Goal: Task Accomplishment & Management: Complete application form

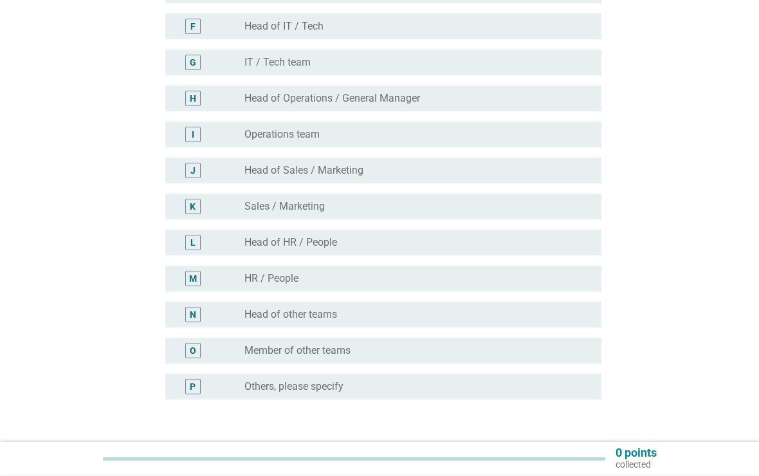
scroll to position [325, 0]
click at [195, 202] on div "K" at bounding box center [193, 206] width 6 height 13
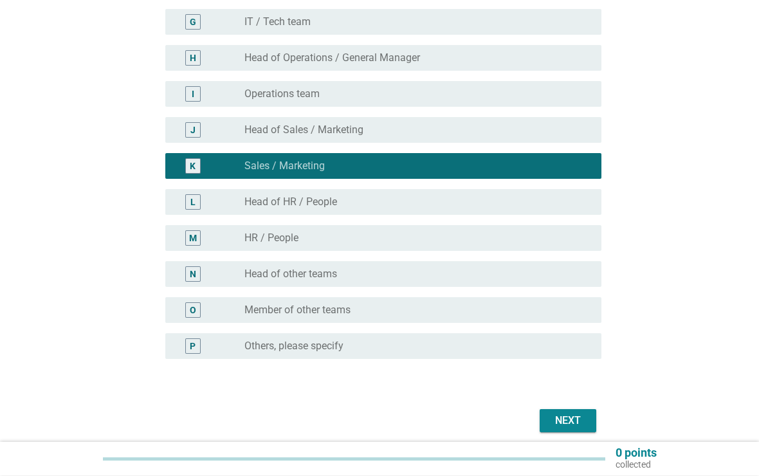
scroll to position [417, 0]
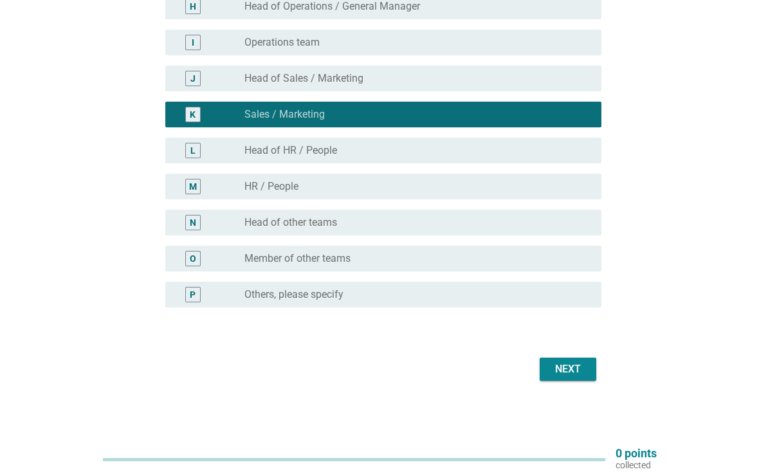
click at [559, 374] on div "Next" at bounding box center [568, 368] width 36 height 15
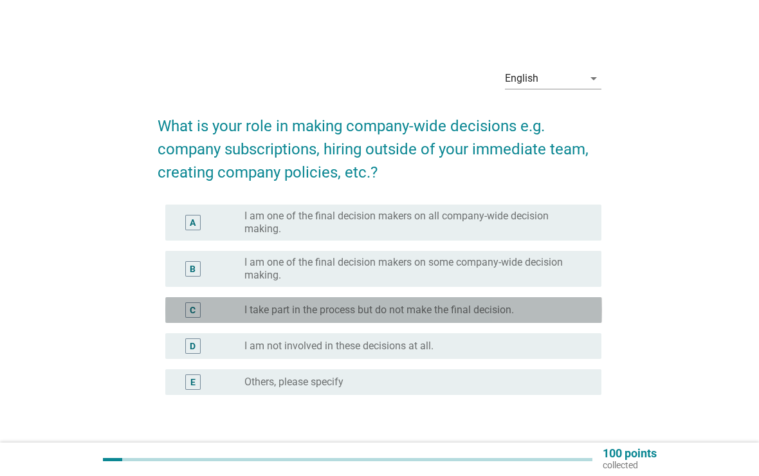
click at [174, 304] on div "C radio_button_unchecked I take part in the process but do not make the final d…" at bounding box center [383, 310] width 436 height 26
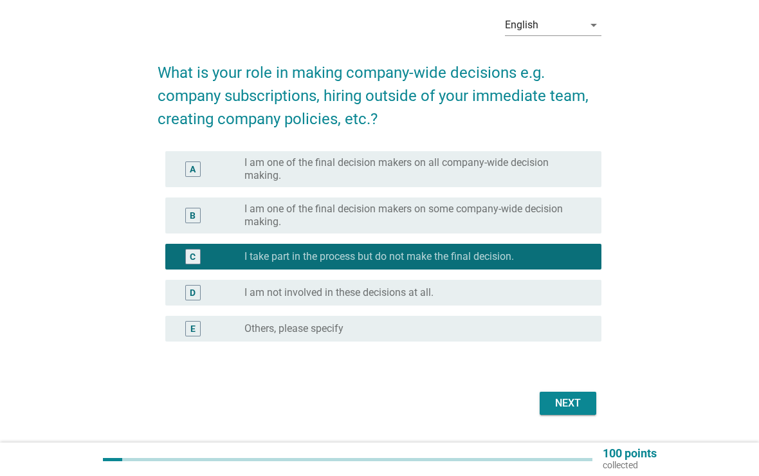
scroll to position [87, 0]
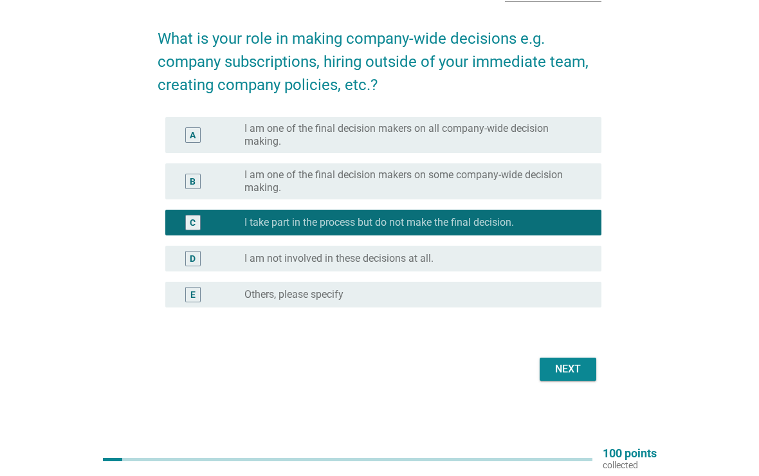
click at [539, 366] on button "Next" at bounding box center [567, 368] width 57 height 23
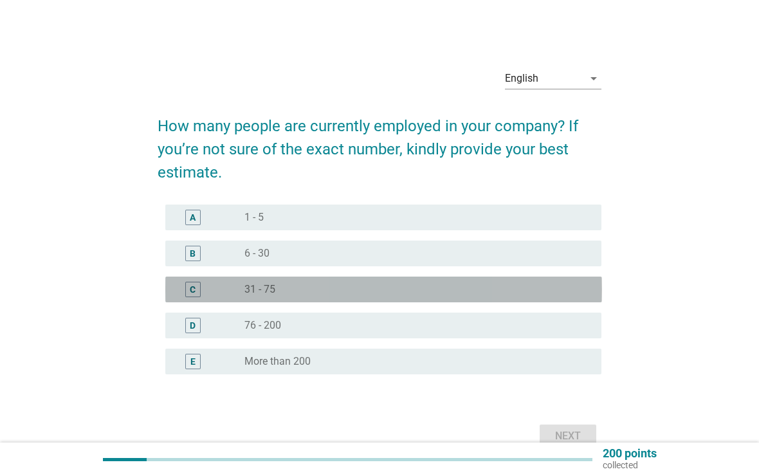
click at [187, 291] on div "C" at bounding box center [192, 289] width 15 height 15
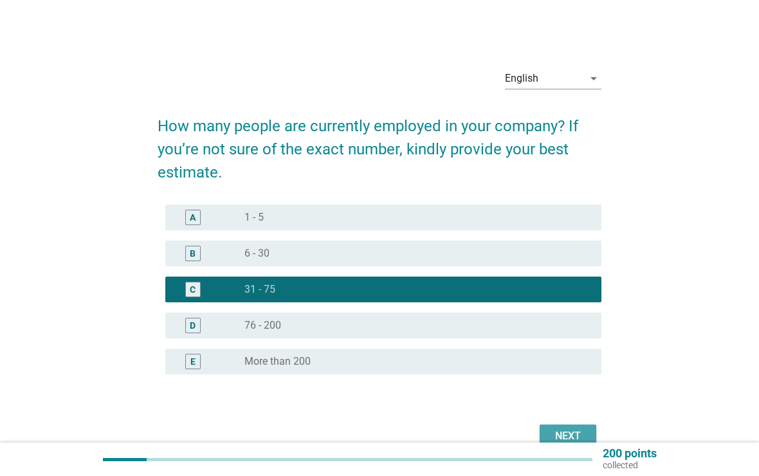
click at [559, 436] on div "Next" at bounding box center [568, 435] width 36 height 15
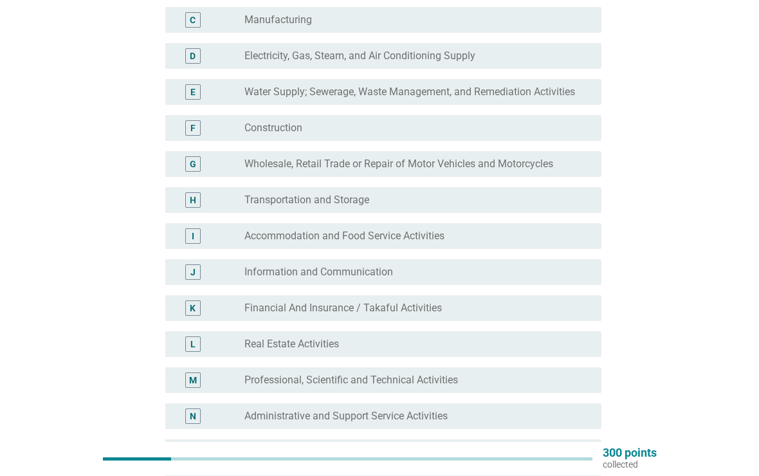
scroll to position [223, 0]
click at [234, 364] on div "M radio_button_unchecked Professional, Scientific and Technical Activities" at bounding box center [379, 380] width 444 height 36
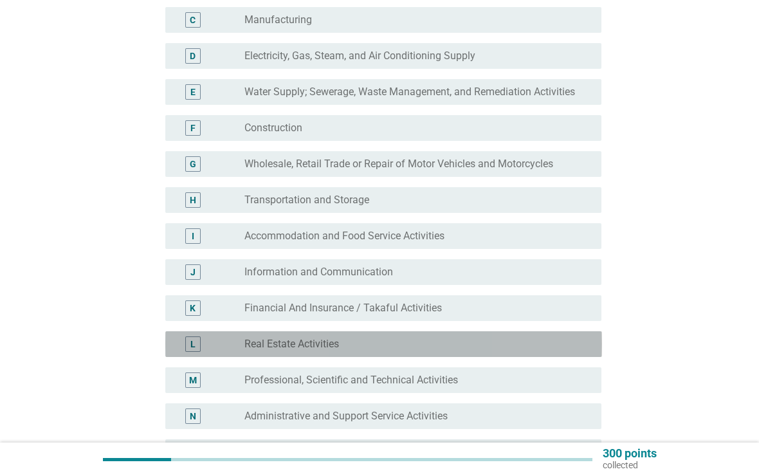
click at [189, 343] on div "L" at bounding box center [192, 343] width 15 height 15
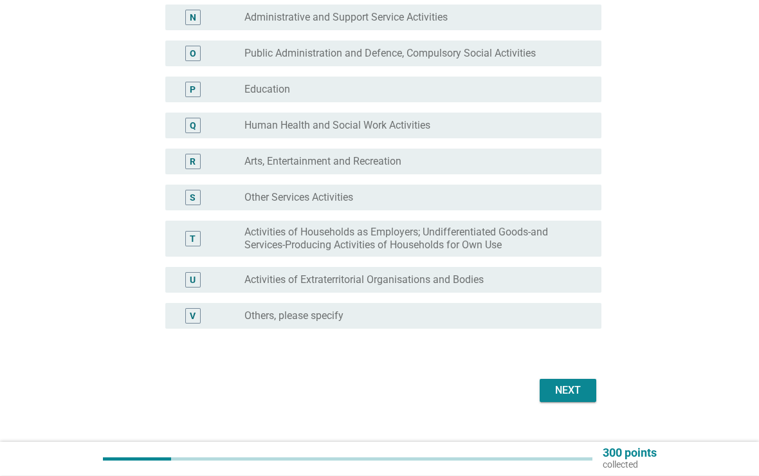
scroll to position [643, 0]
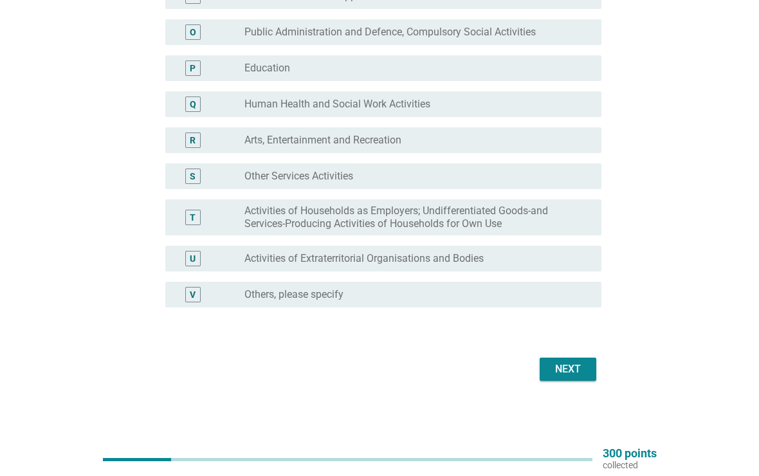
click at [560, 379] on button "Next" at bounding box center [567, 368] width 57 height 23
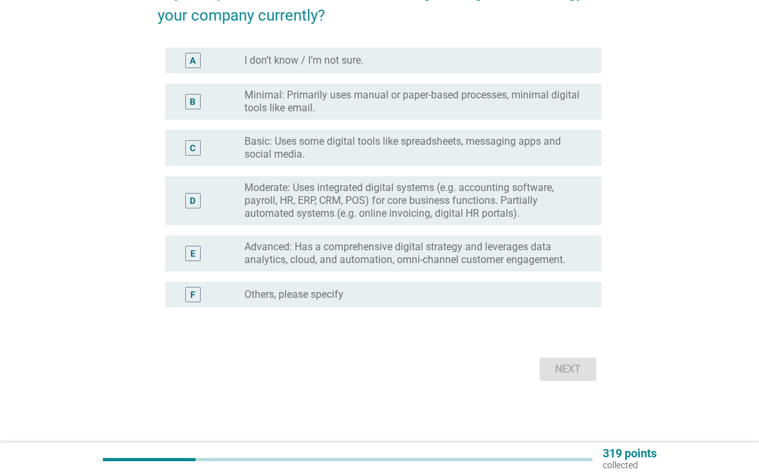
scroll to position [0, 0]
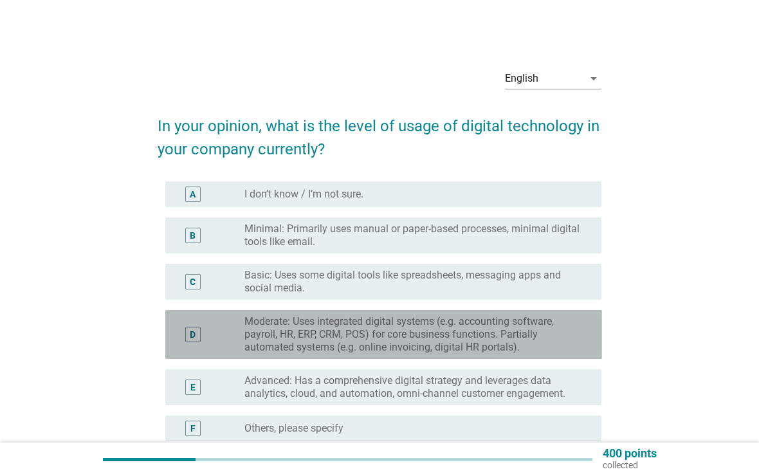
click at [190, 329] on div "D" at bounding box center [192, 334] width 15 height 15
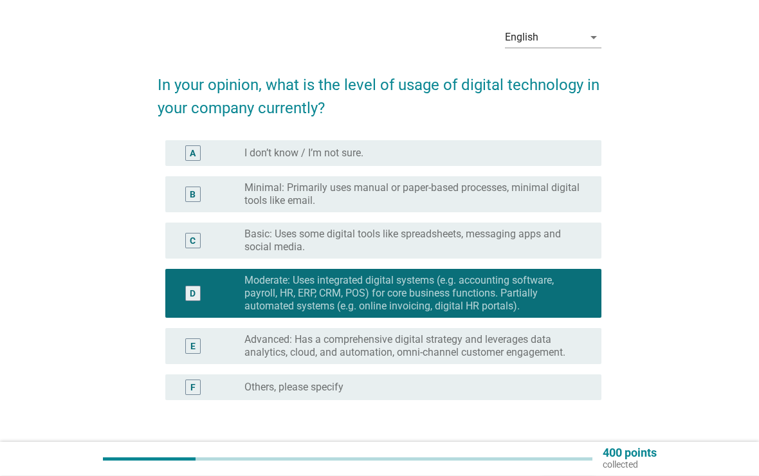
scroll to position [134, 0]
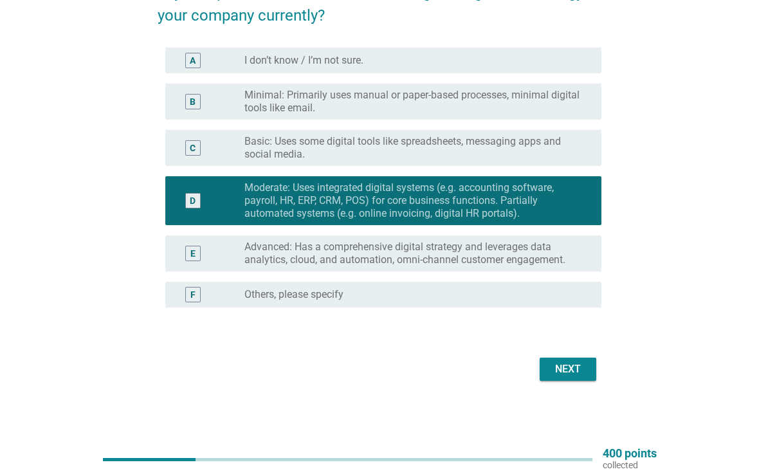
click at [550, 375] on div "Next" at bounding box center [568, 368] width 36 height 15
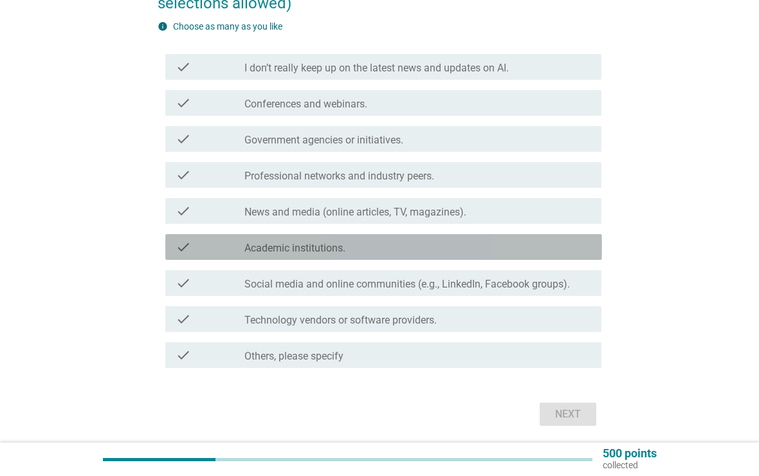
scroll to position [161, 0]
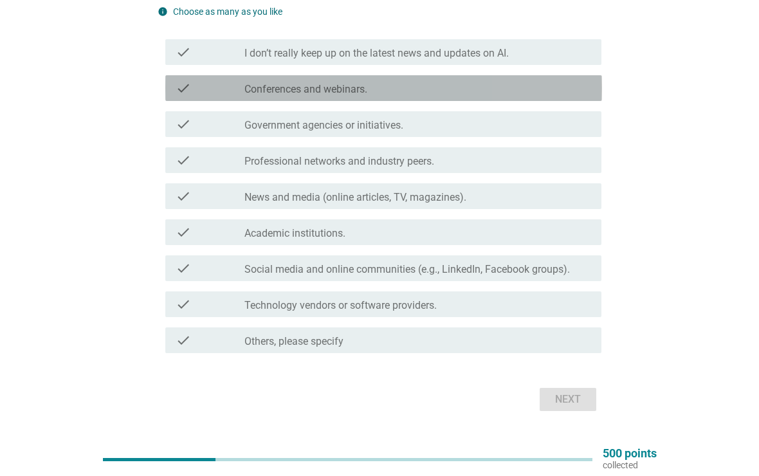
click at [206, 87] on div "check" at bounding box center [209, 87] width 69 height 15
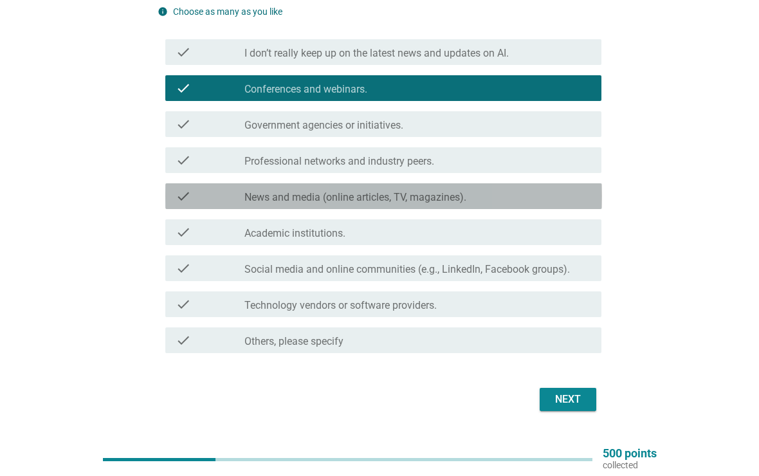
click at [289, 193] on label "News and media (online articles, TV, magazines)." at bounding box center [355, 197] width 222 height 13
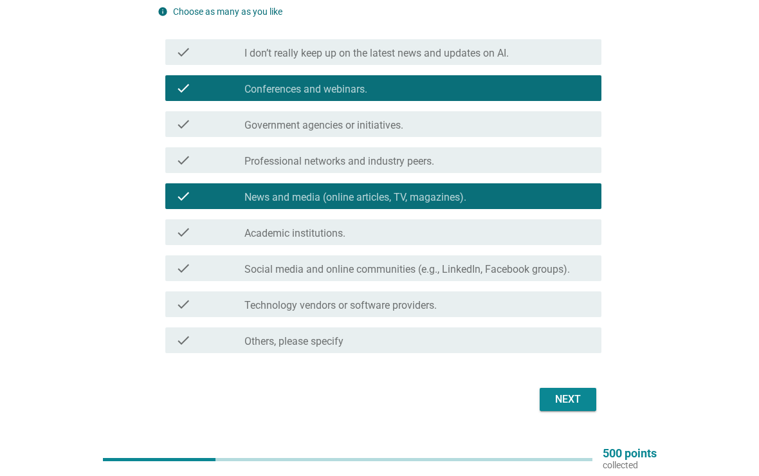
scroll to position [191, 0]
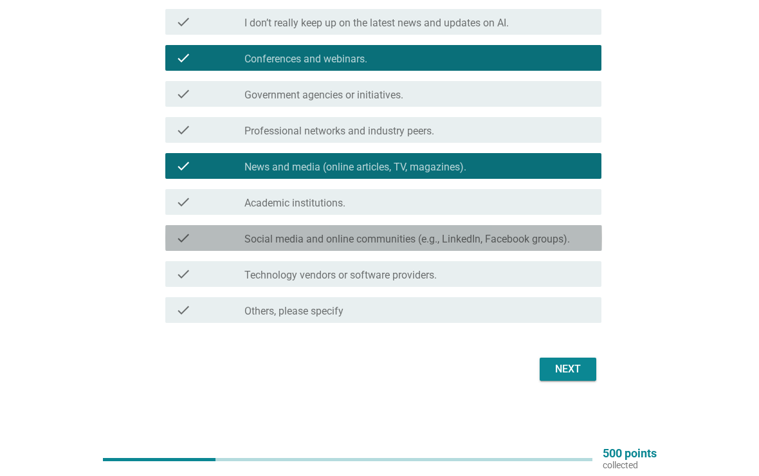
click at [353, 238] on label "Social media and online communities (e.g., LinkedIn, Facebook groups)." at bounding box center [406, 239] width 325 height 13
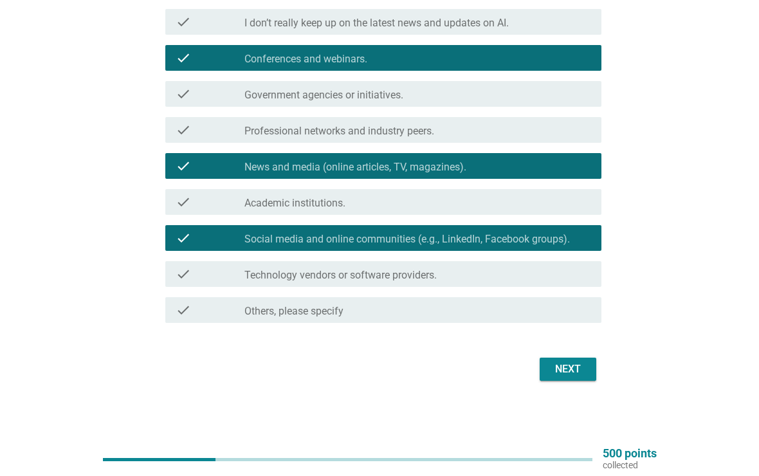
click at [544, 379] on button "Next" at bounding box center [567, 368] width 57 height 23
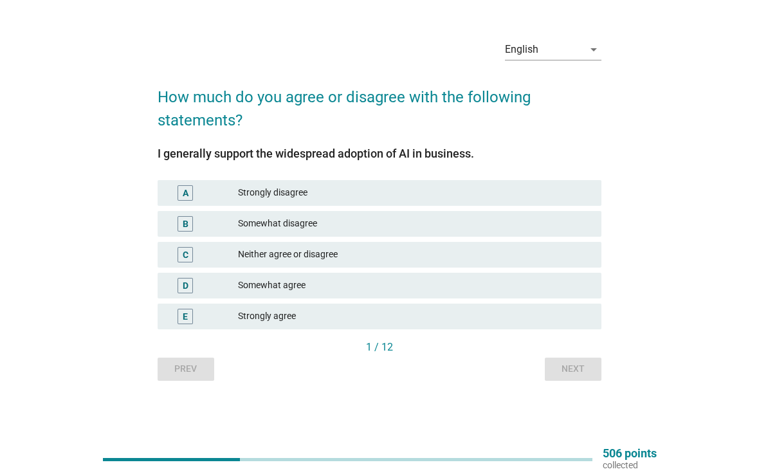
scroll to position [0, 0]
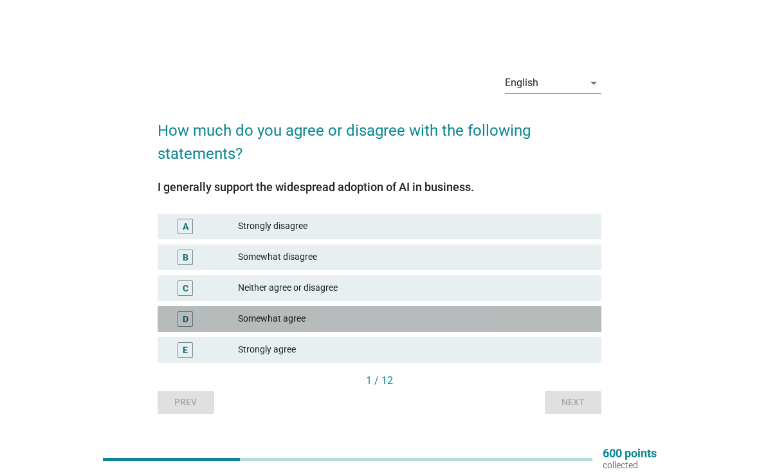
click at [225, 323] on div "D" at bounding box center [203, 318] width 71 height 15
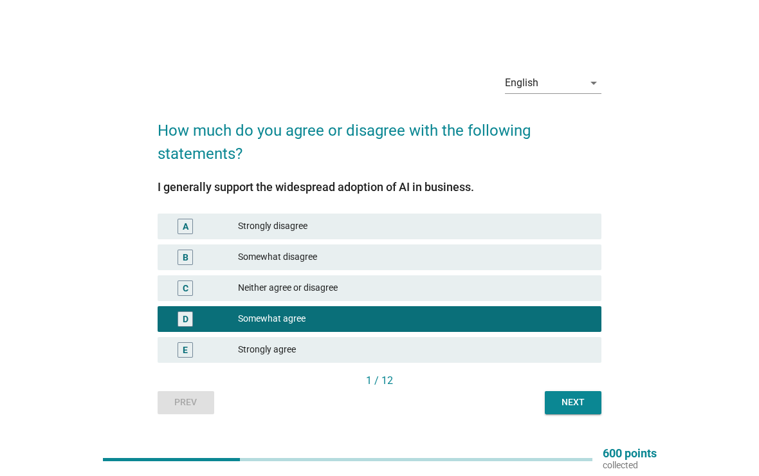
click at [575, 391] on button "Next" at bounding box center [572, 402] width 57 height 23
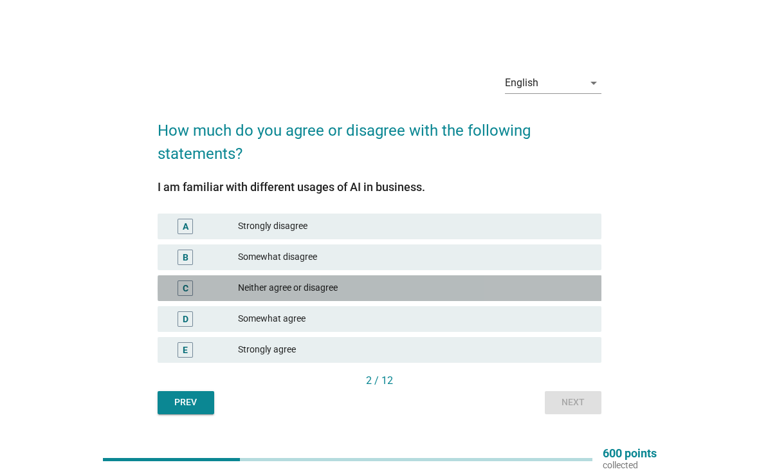
click at [220, 287] on div "C" at bounding box center [203, 287] width 71 height 15
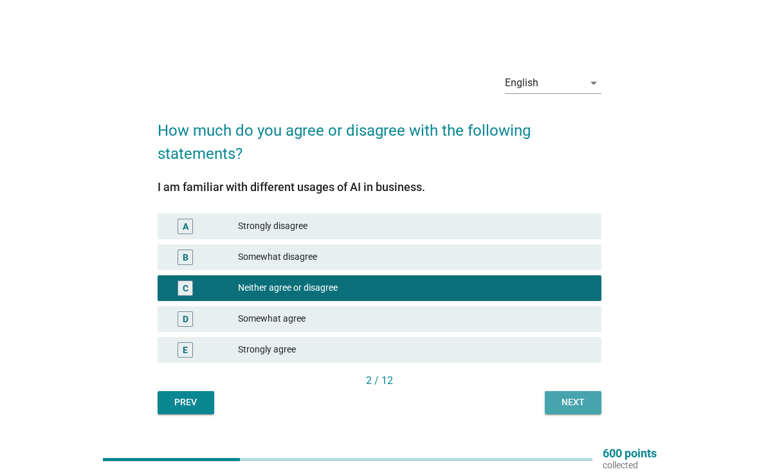
click at [568, 406] on div "Next" at bounding box center [573, 401] width 36 height 13
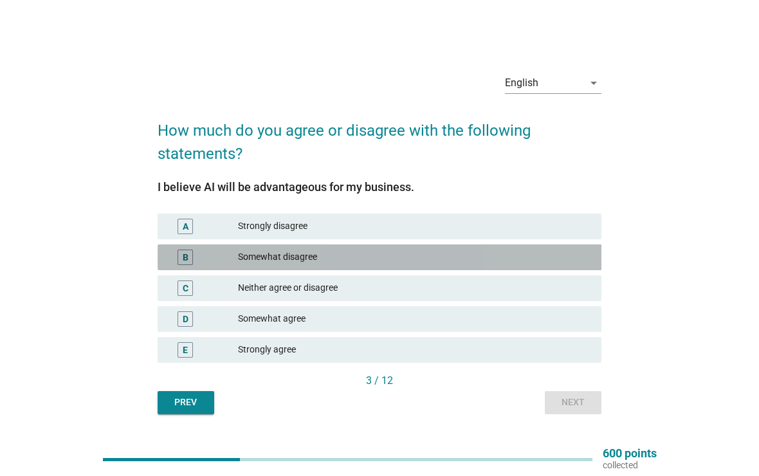
click at [183, 256] on div "B" at bounding box center [186, 256] width 6 height 13
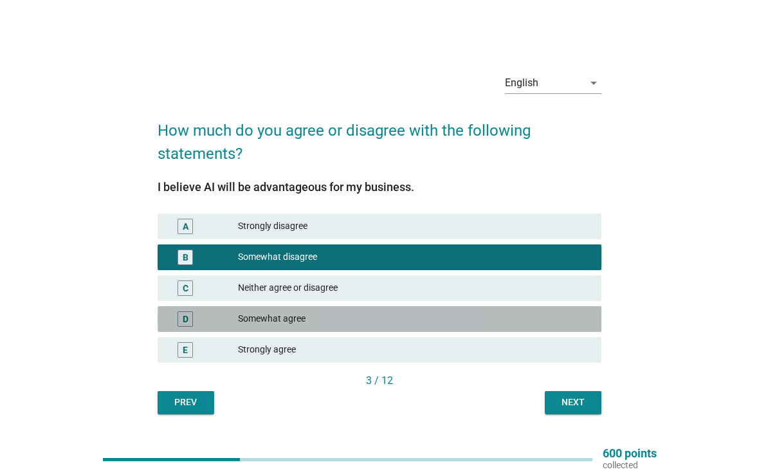
click at [188, 314] on div "D" at bounding box center [186, 318] width 6 height 13
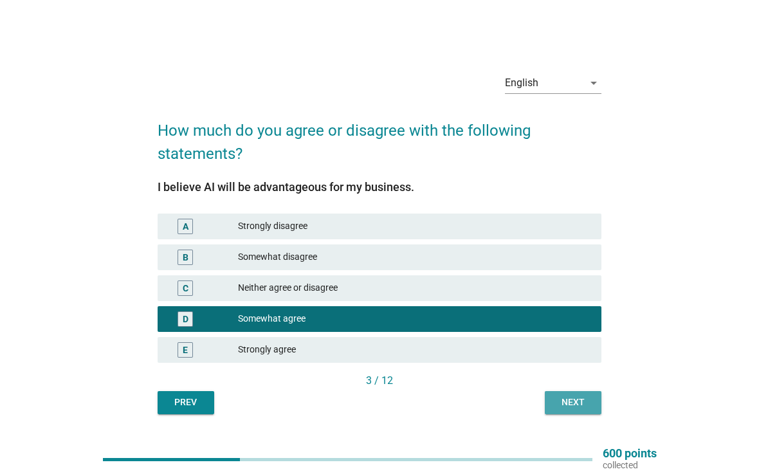
click at [566, 406] on div "Next" at bounding box center [573, 401] width 36 height 13
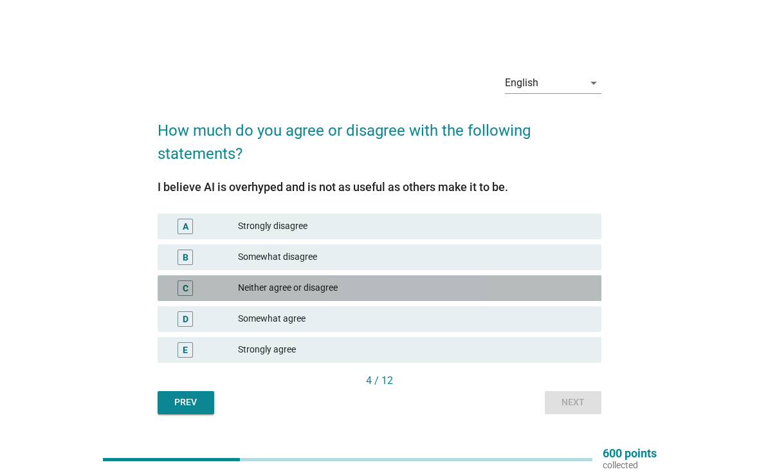
click at [219, 284] on div "C" at bounding box center [203, 287] width 71 height 15
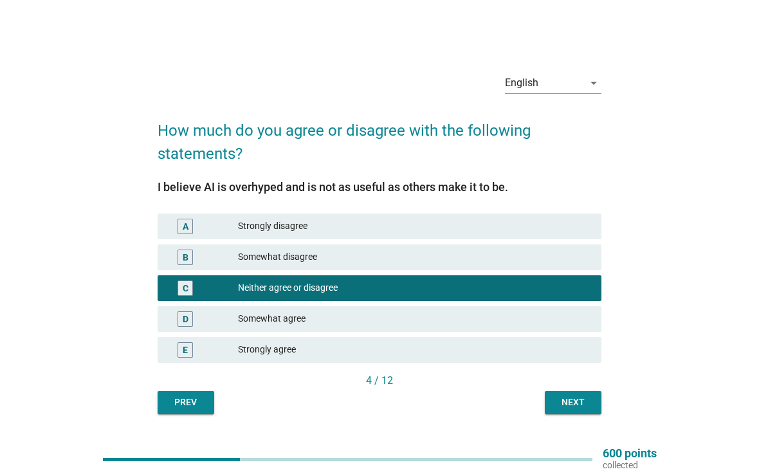
click at [565, 412] on button "Next" at bounding box center [572, 402] width 57 height 23
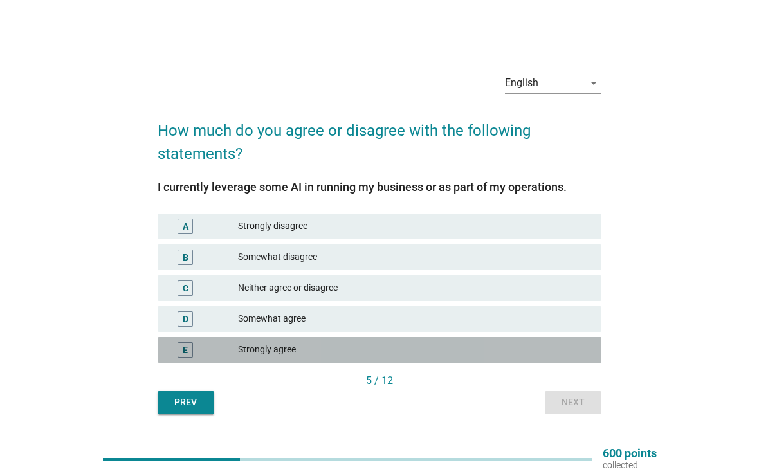
click at [247, 353] on div "Strongly agree" at bounding box center [414, 349] width 353 height 15
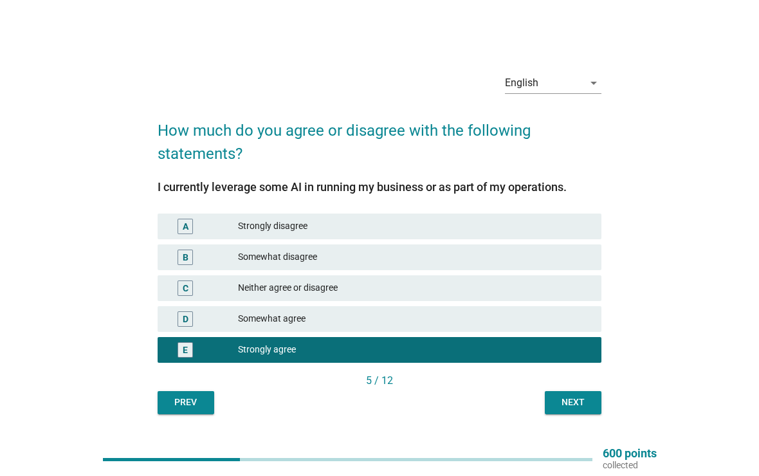
click at [578, 404] on div "Next" at bounding box center [573, 401] width 36 height 13
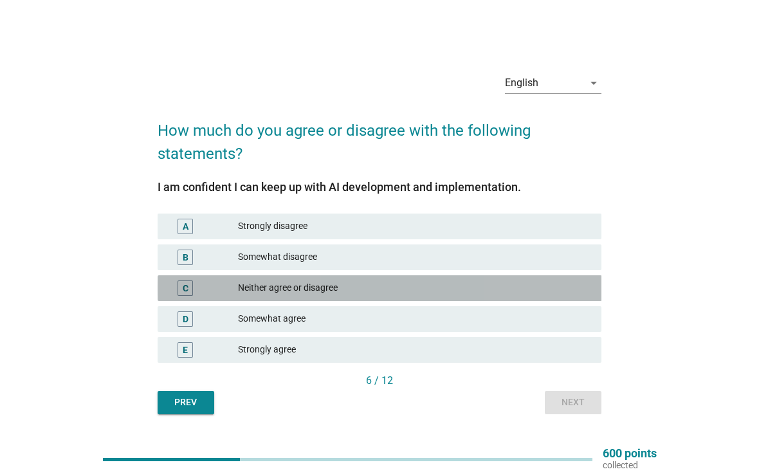
click at [197, 287] on div "C" at bounding box center [185, 287] width 35 height 15
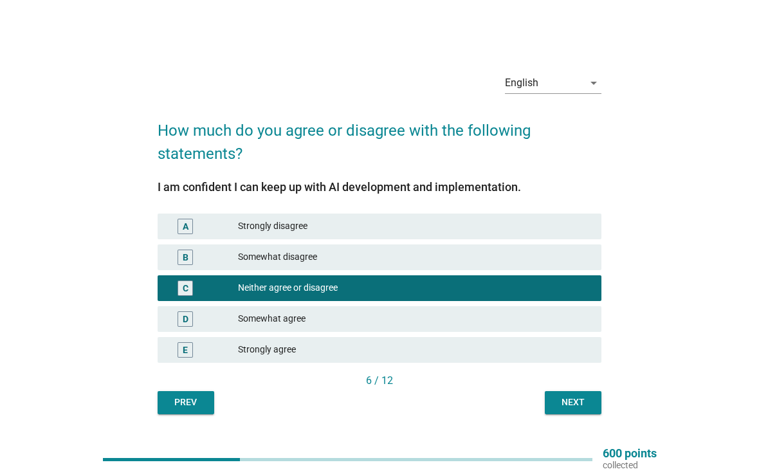
click at [571, 410] on button "Next" at bounding box center [572, 402] width 57 height 23
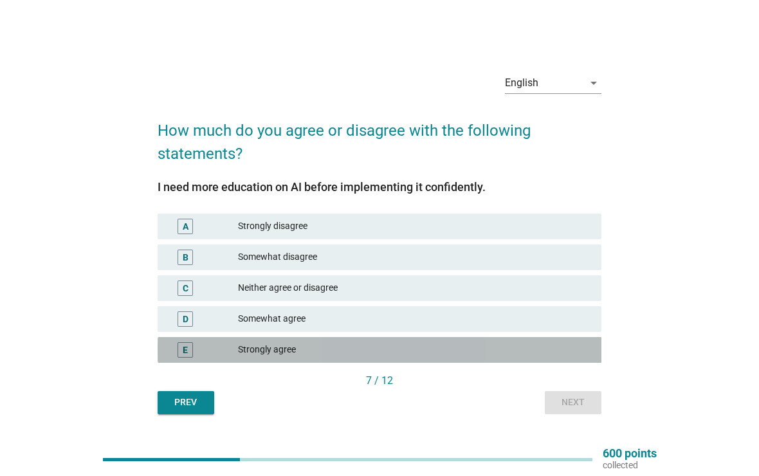
click at [229, 353] on div "E" at bounding box center [203, 349] width 71 height 15
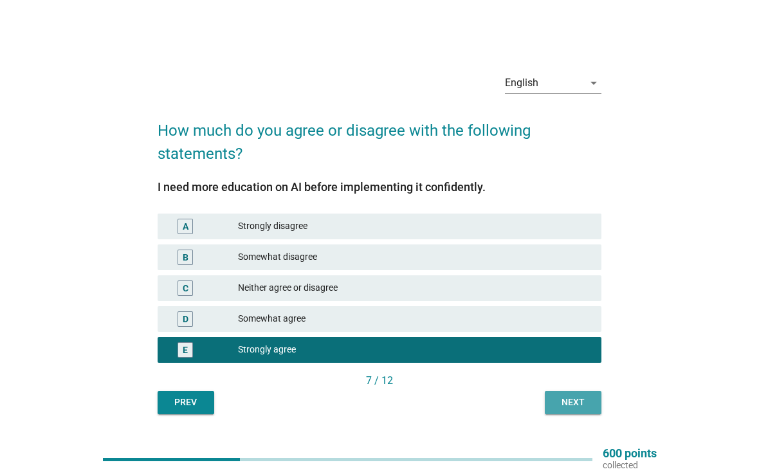
click at [578, 409] on button "Next" at bounding box center [572, 402] width 57 height 23
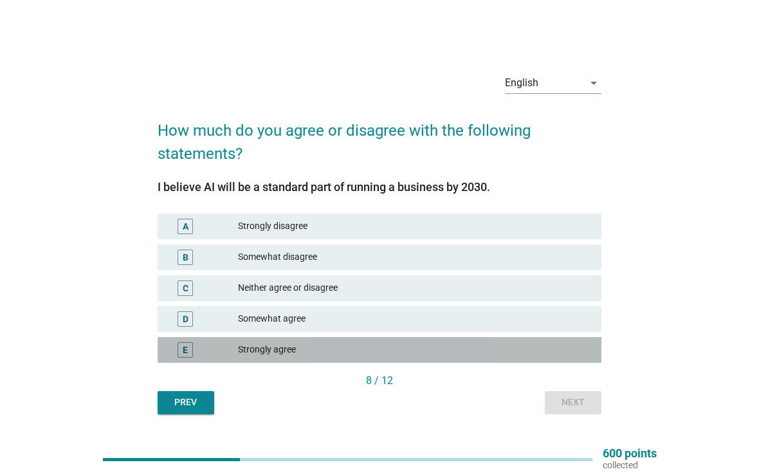
click at [187, 341] on div "E Strongly agree" at bounding box center [379, 350] width 444 height 26
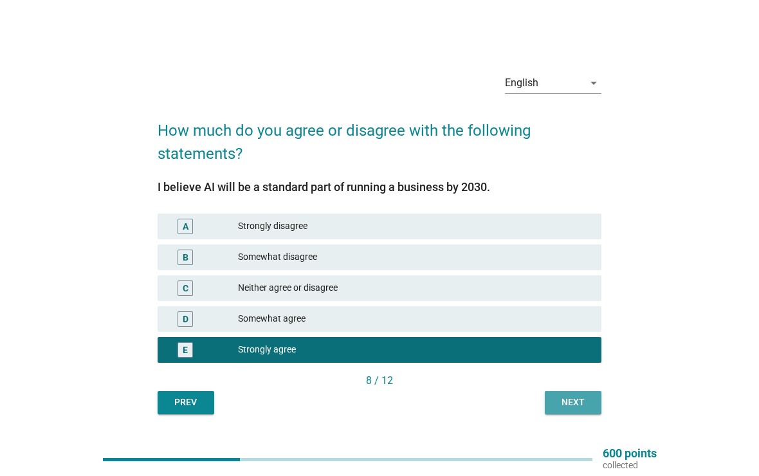
click at [568, 402] on div "Next" at bounding box center [573, 401] width 36 height 13
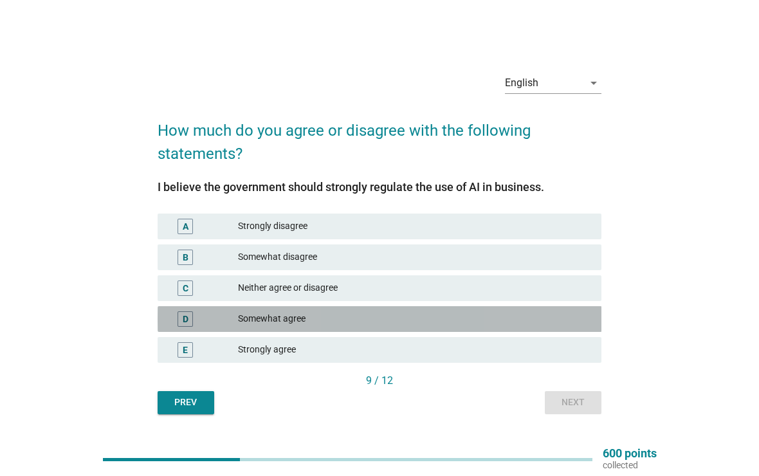
click at [186, 318] on div "D" at bounding box center [186, 318] width 6 height 13
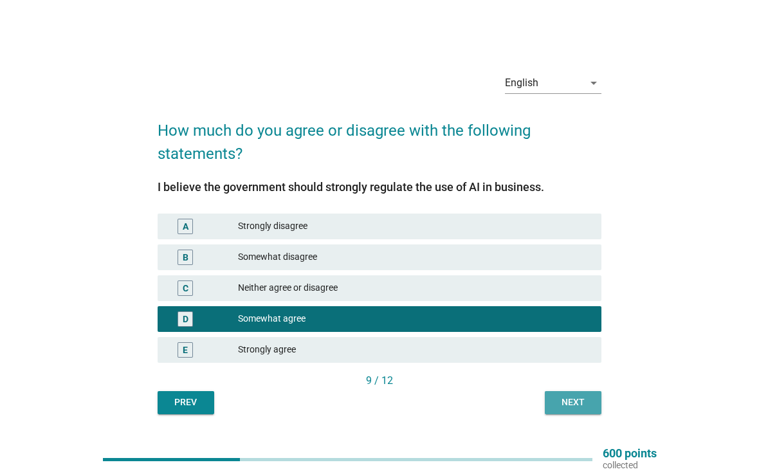
click at [553, 404] on button "Next" at bounding box center [572, 402] width 57 height 23
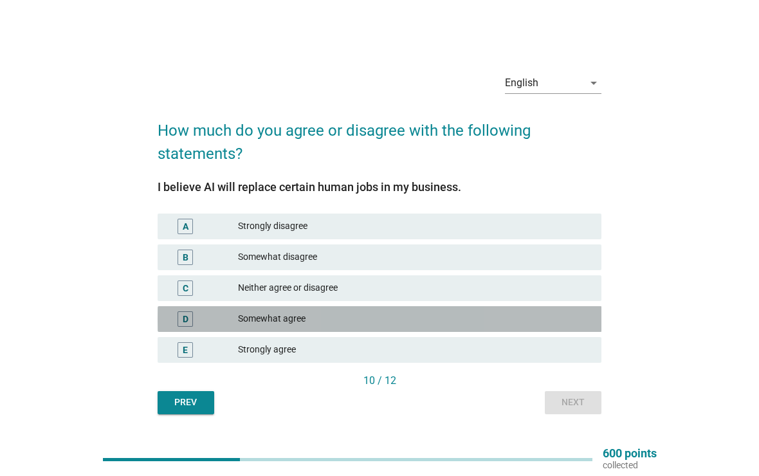
click at [182, 316] on div "D" at bounding box center [184, 318] width 15 height 15
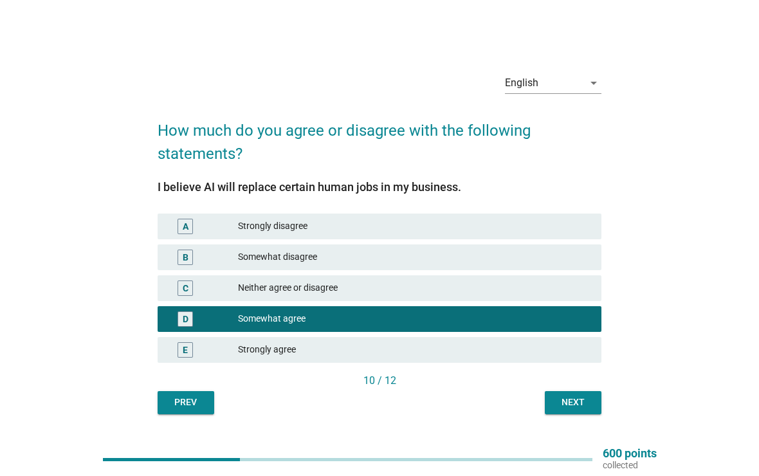
click at [579, 401] on div "Next" at bounding box center [573, 401] width 36 height 13
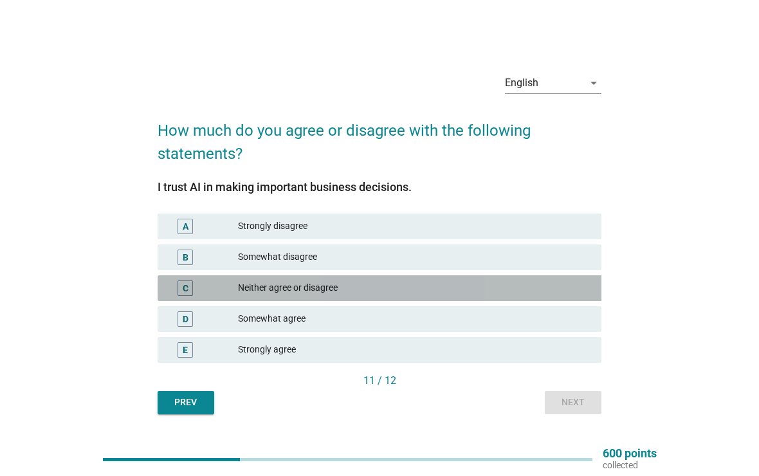
click at [188, 287] on div "C" at bounding box center [186, 287] width 6 height 13
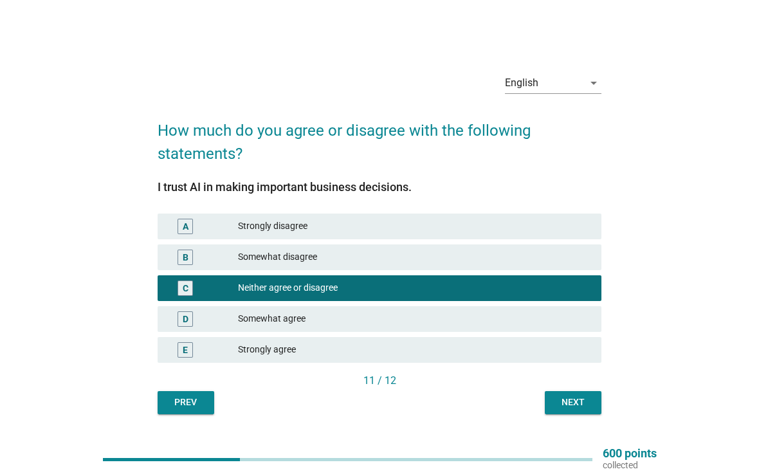
click at [569, 409] on button "Next" at bounding box center [572, 402] width 57 height 23
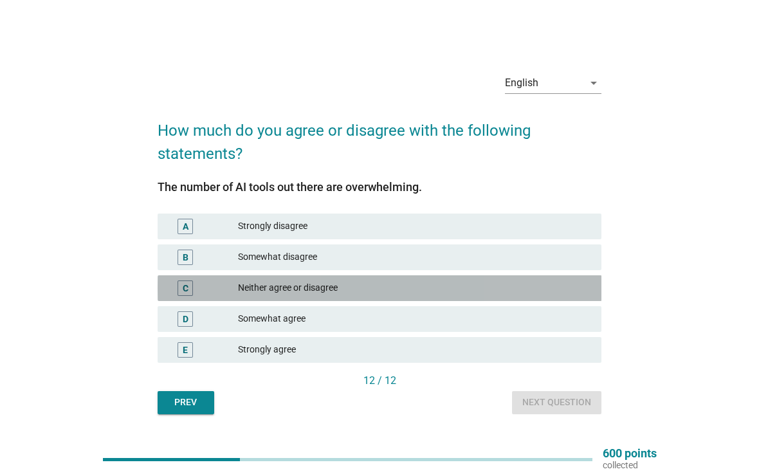
click at [213, 283] on div "C" at bounding box center [203, 287] width 71 height 15
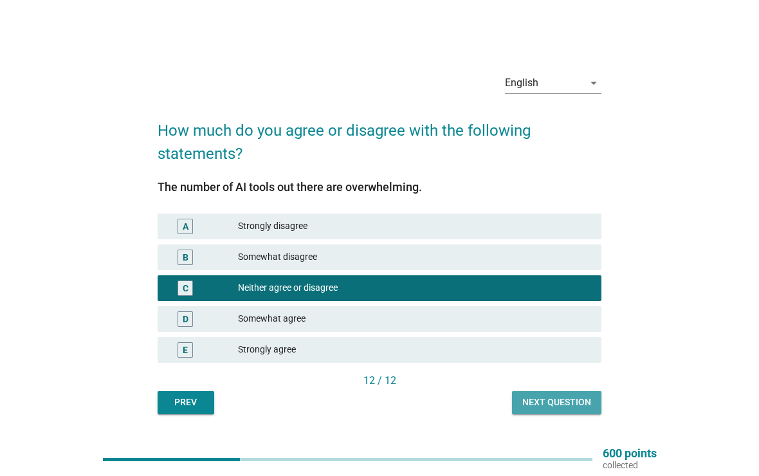
click at [548, 407] on div "Next question" at bounding box center [556, 401] width 69 height 13
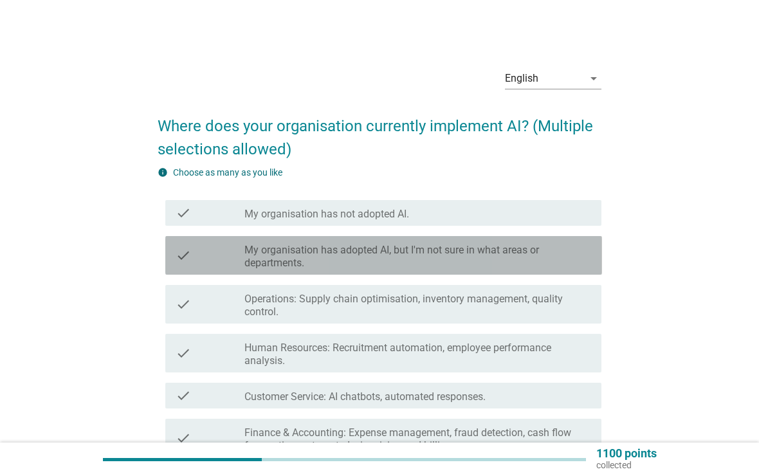
click at [564, 265] on label "My organisation has adopted AI, but I'm not sure in what areas or departments." at bounding box center [417, 257] width 346 height 26
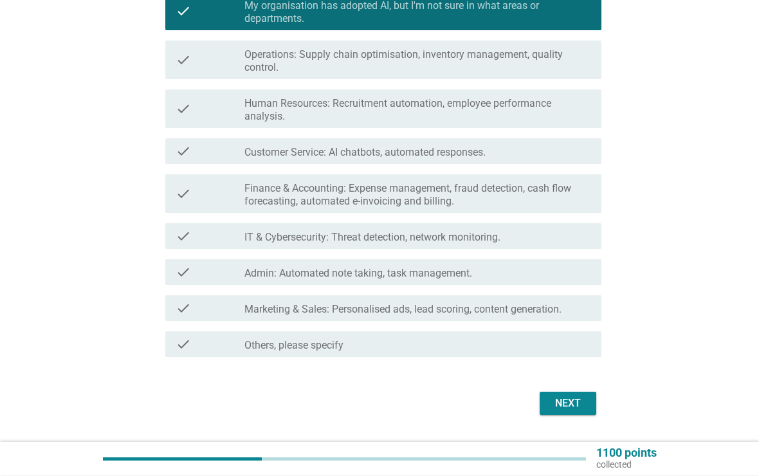
scroll to position [244, 0]
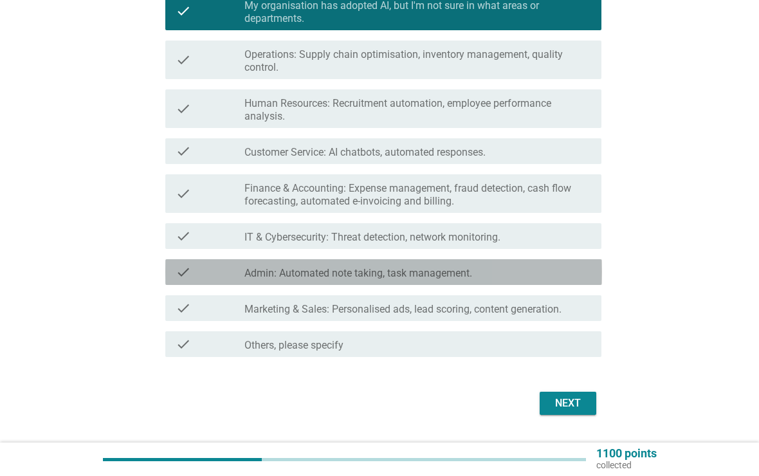
click at [586, 280] on div "check check_box_outline_blank Admin: Automated note taking, task management." at bounding box center [383, 272] width 436 height 26
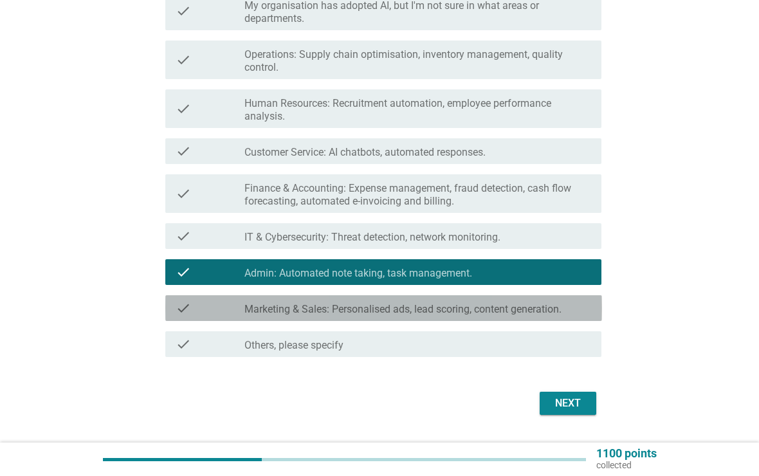
click at [577, 312] on div "check_box_outline_blank Marketing & Sales: Personalised ads, lead scoring, cont…" at bounding box center [417, 307] width 346 height 15
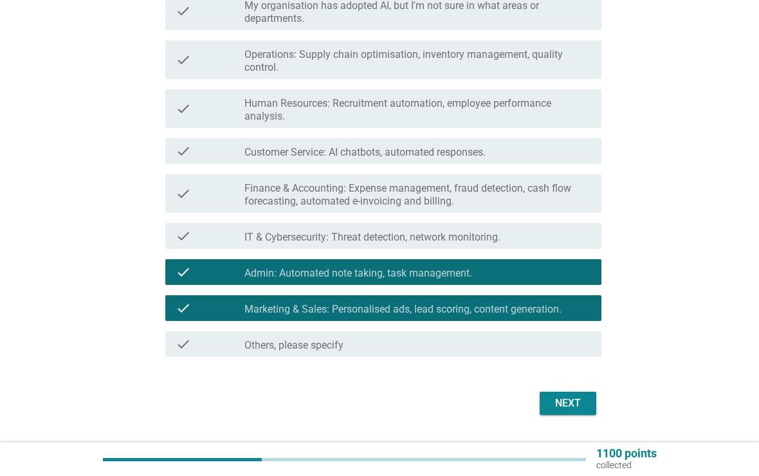
click at [580, 406] on div "Next" at bounding box center [568, 402] width 36 height 15
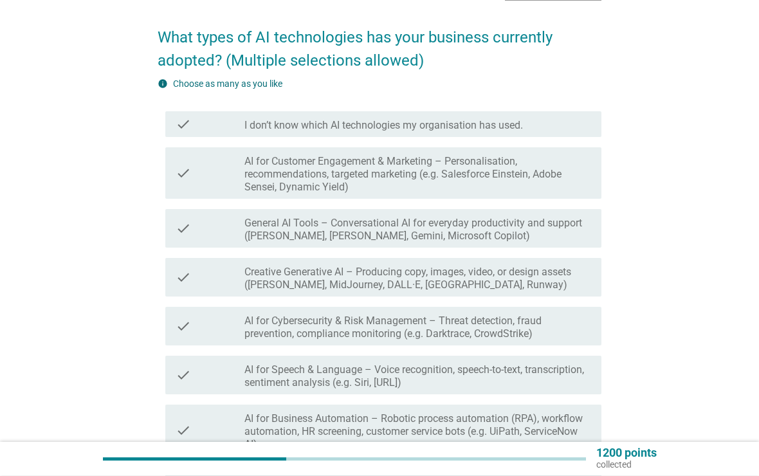
scroll to position [89, 0]
click at [506, 175] on label "AI for Customer Engagement & Marketing – Personalisation, recommendations, targ…" at bounding box center [417, 174] width 346 height 39
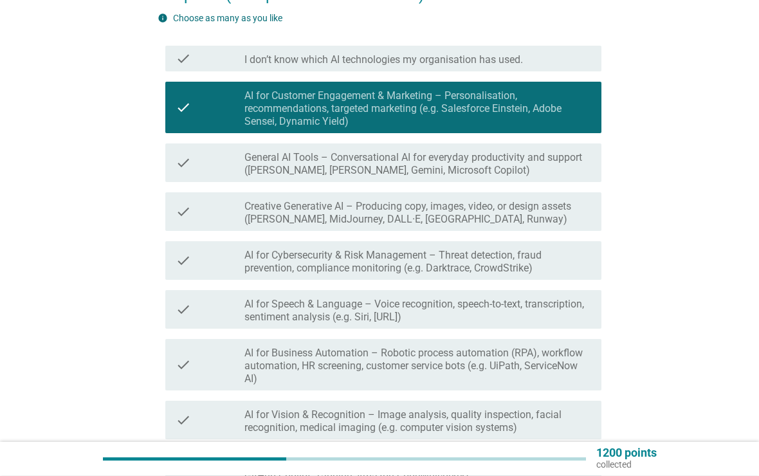
scroll to position [156, 0]
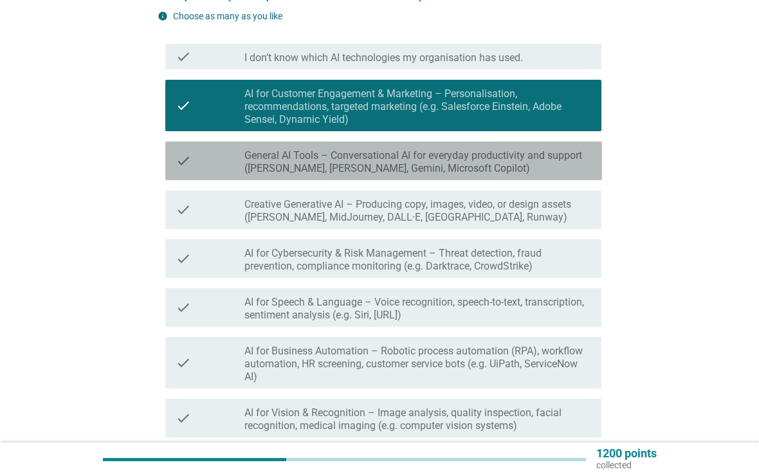
click at [552, 172] on label "General AI Tools – Conversational AI for everyday productivity and support ([PE…" at bounding box center [417, 162] width 346 height 26
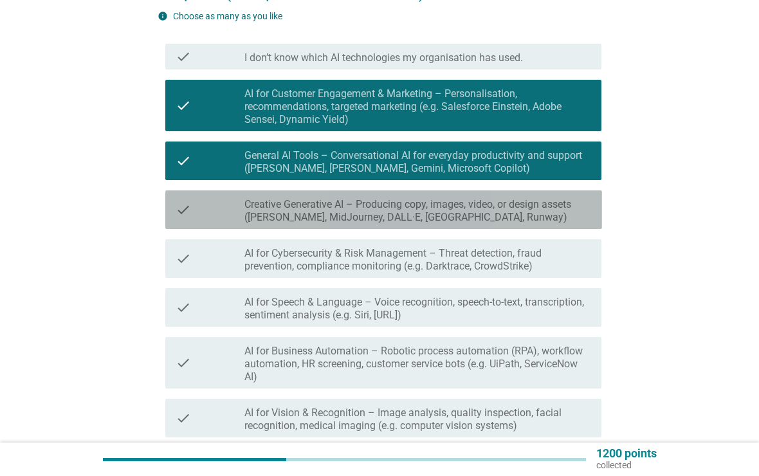
click at [562, 211] on label "Creative Generative AI – Producing copy, images, video, or design assets ([PERS…" at bounding box center [417, 211] width 346 height 26
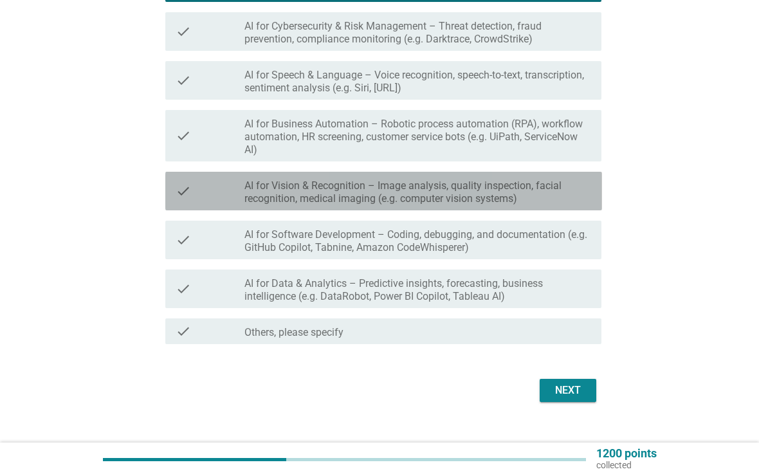
scroll to position [386, 0]
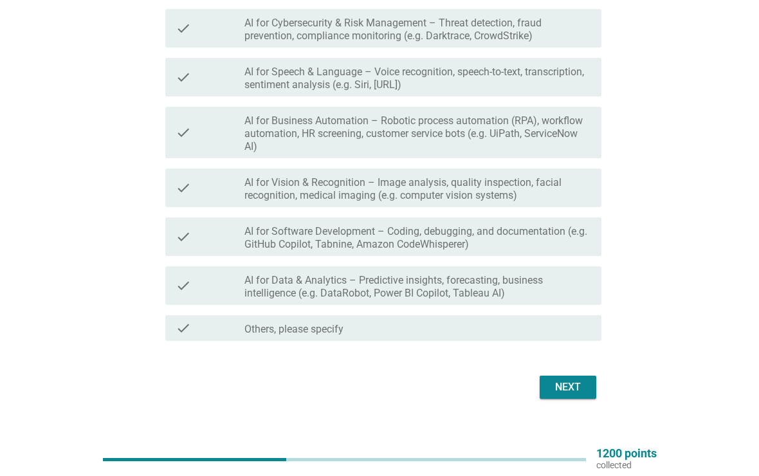
click at [585, 390] on div "Next" at bounding box center [568, 386] width 36 height 15
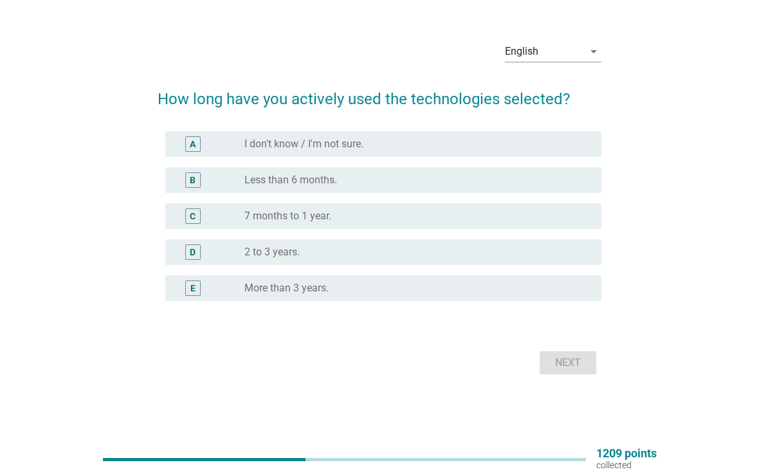
scroll to position [0, 0]
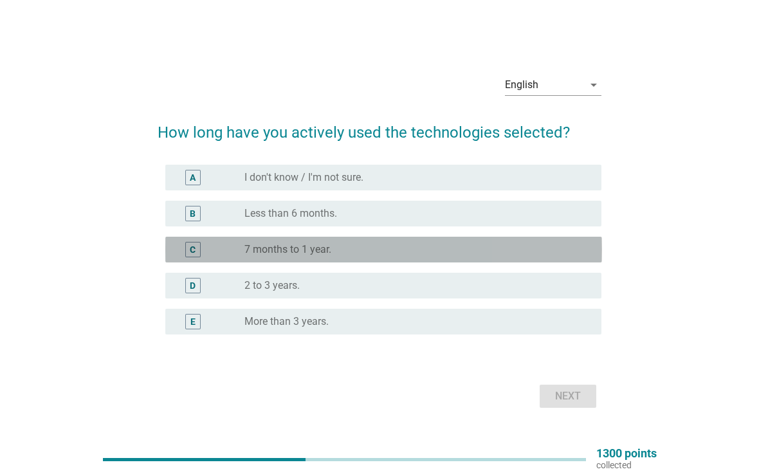
click at [328, 255] on label "7 months to 1 year." at bounding box center [287, 249] width 87 height 13
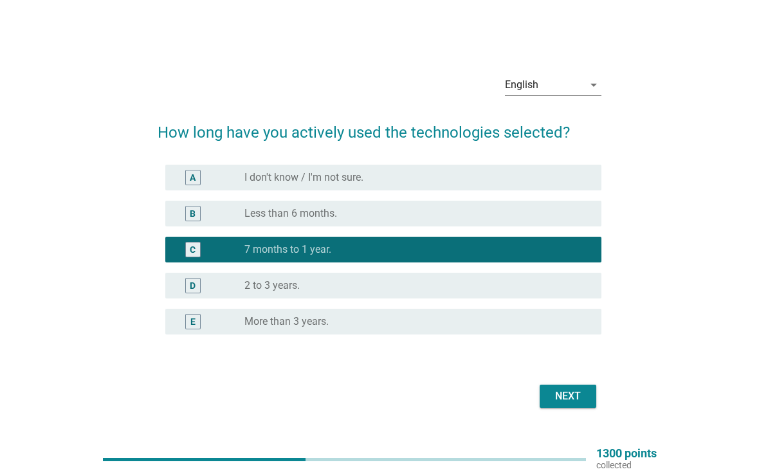
click at [552, 405] on button "Next" at bounding box center [567, 395] width 57 height 23
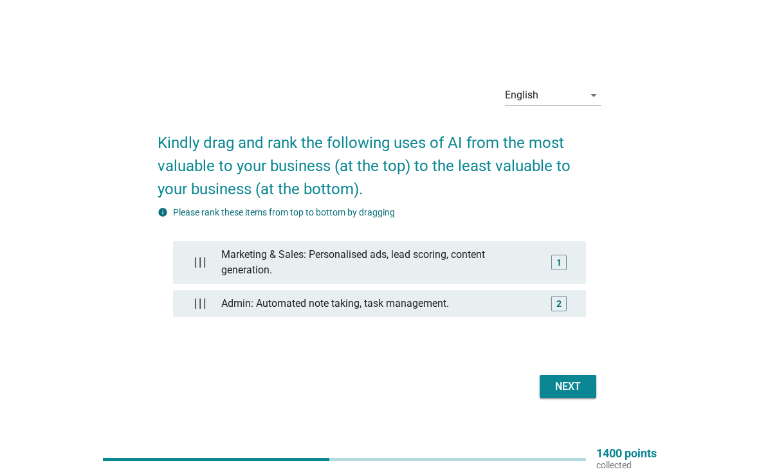
click at [577, 395] on button "Next" at bounding box center [567, 386] width 57 height 23
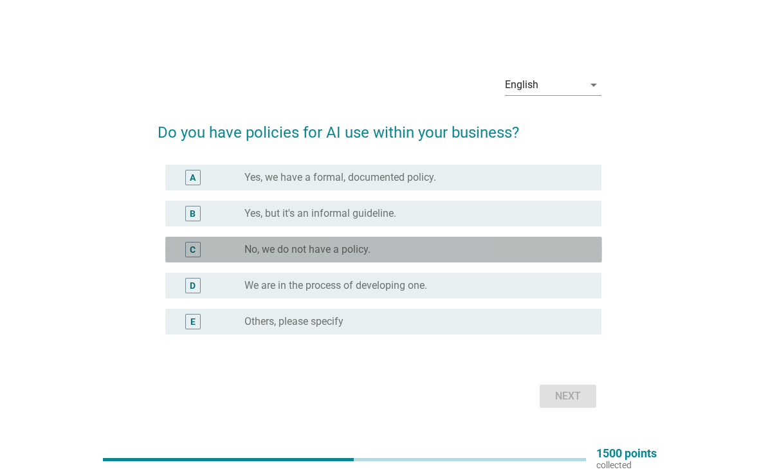
click at [429, 252] on div "radio_button_unchecked No, we do not have a policy." at bounding box center [412, 249] width 336 height 13
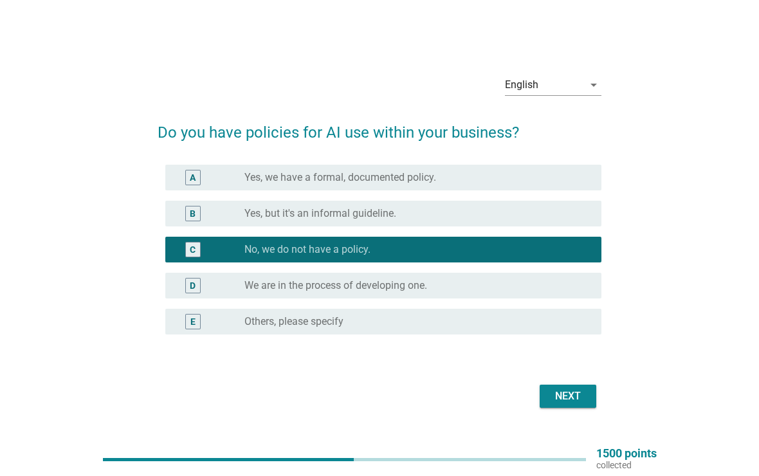
click at [555, 395] on div "Next" at bounding box center [568, 395] width 36 height 15
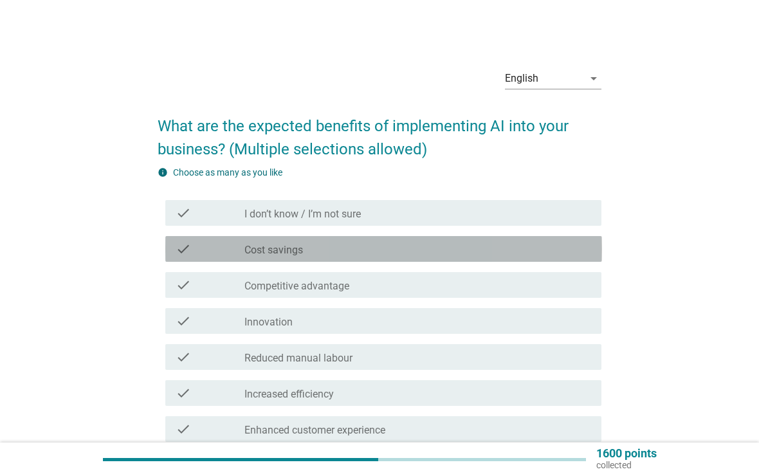
click at [206, 258] on div "check check_box_outline_blank Cost savings" at bounding box center [383, 249] width 436 height 26
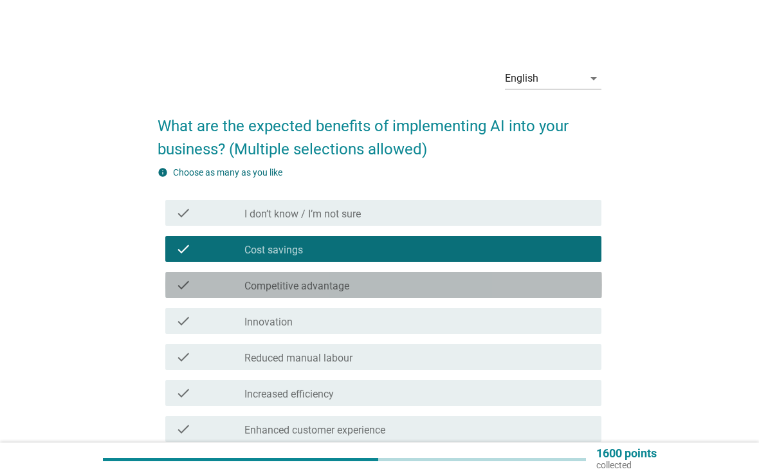
click at [235, 296] on div "check check_box_outline_blank Competitive advantage" at bounding box center [383, 285] width 436 height 26
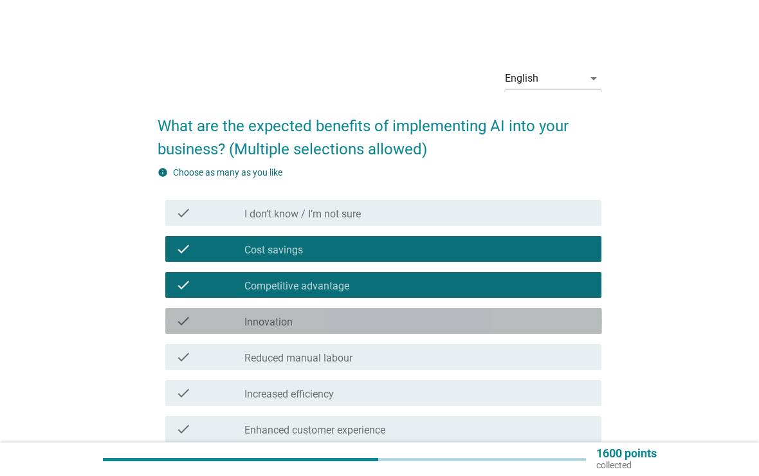
click at [249, 323] on label "Innovation" at bounding box center [268, 322] width 48 height 13
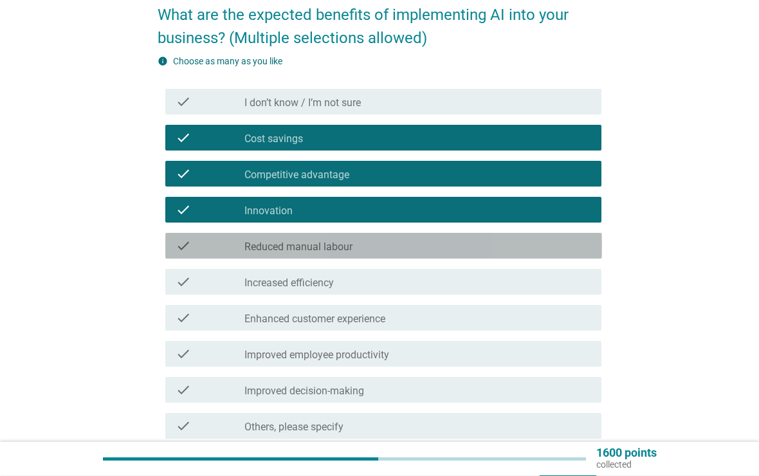
scroll to position [111, 0]
click at [231, 253] on div "check" at bounding box center [209, 245] width 69 height 15
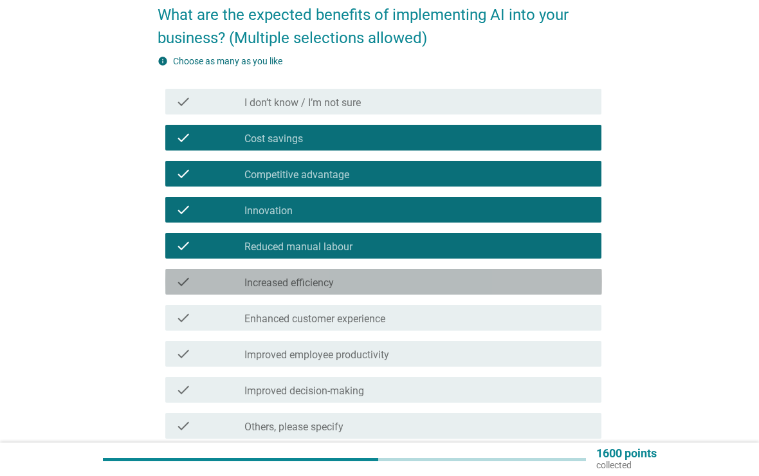
click at [240, 290] on div "check check_box_outline_blank Increased efficiency" at bounding box center [383, 282] width 436 height 26
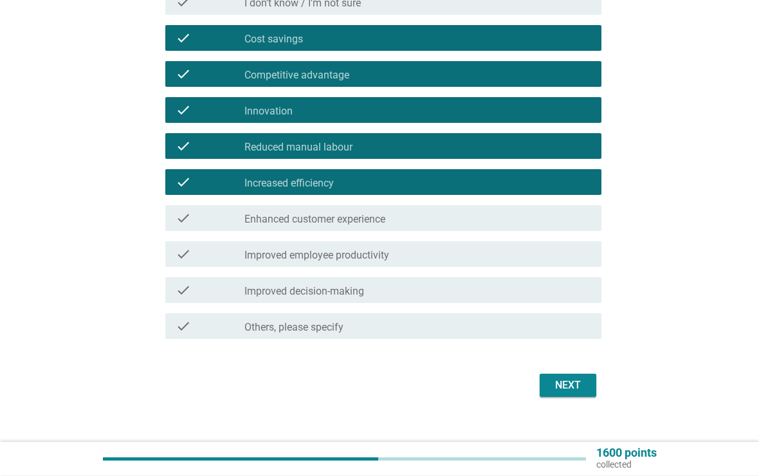
scroll to position [222, 0]
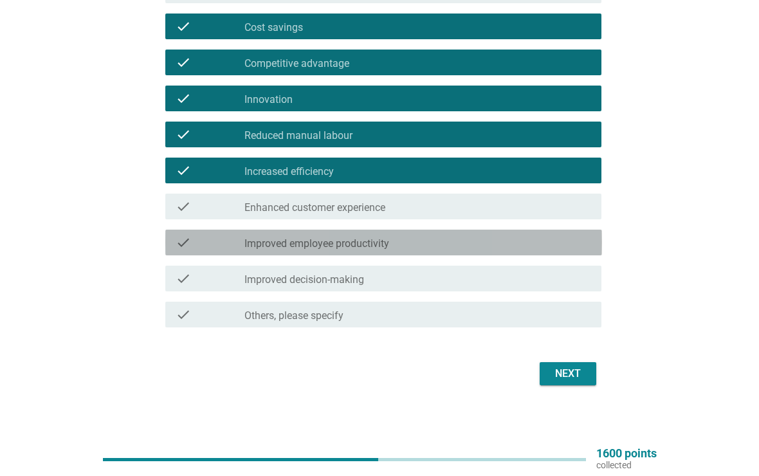
click at [224, 249] on div "check" at bounding box center [209, 242] width 69 height 15
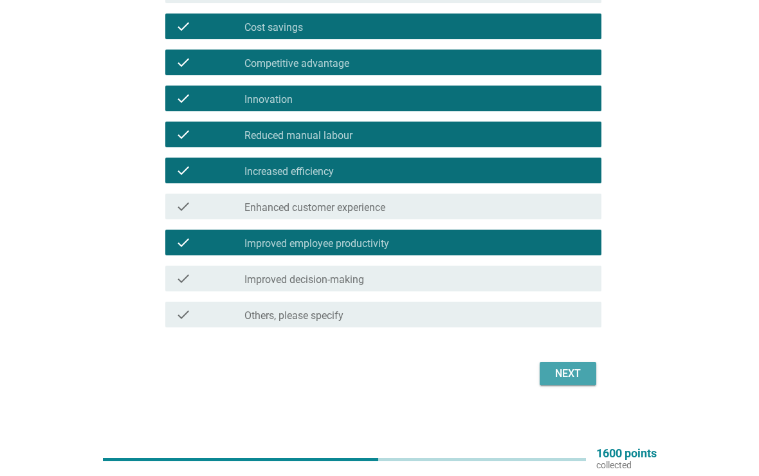
click at [544, 377] on button "Next" at bounding box center [567, 373] width 57 height 23
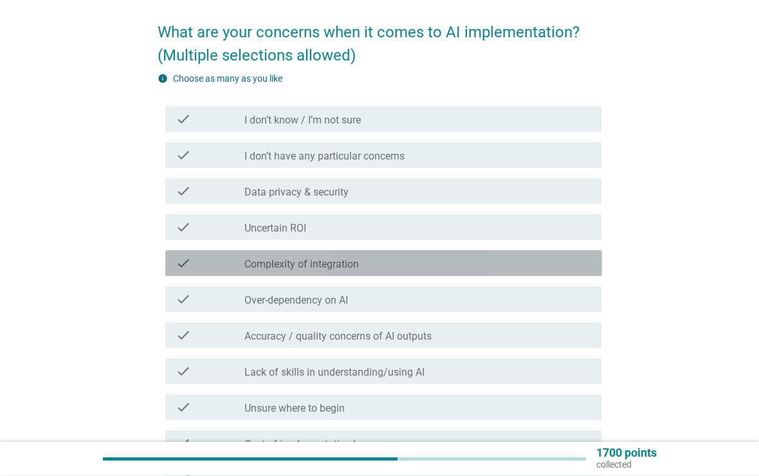
scroll to position [99, 0]
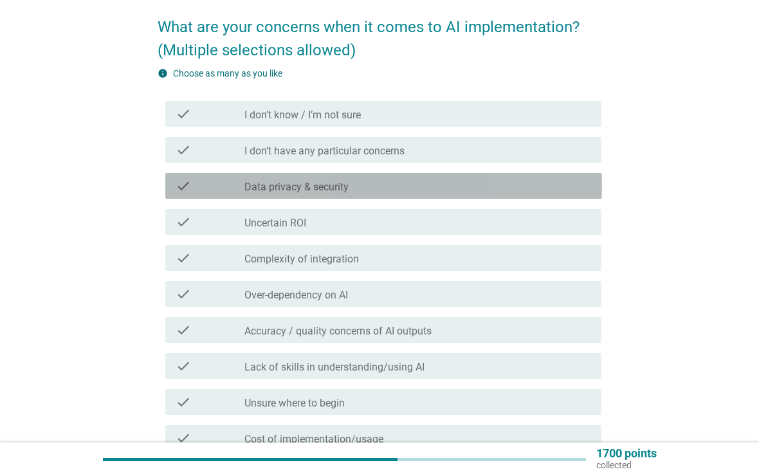
click at [225, 187] on div "check" at bounding box center [209, 185] width 69 height 15
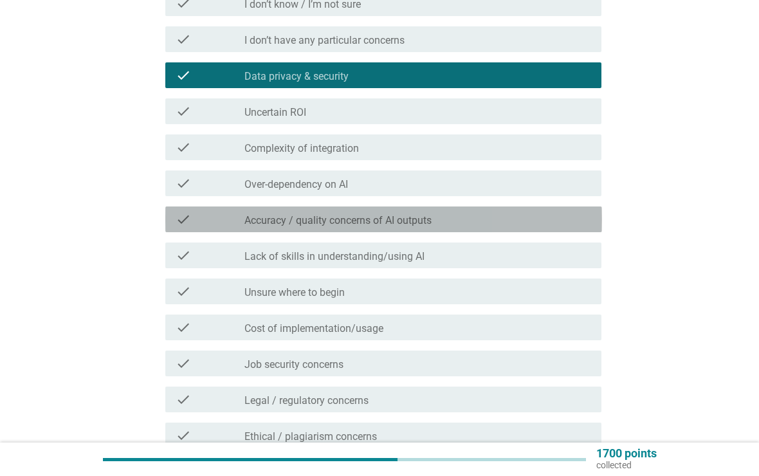
scroll to position [211, 0]
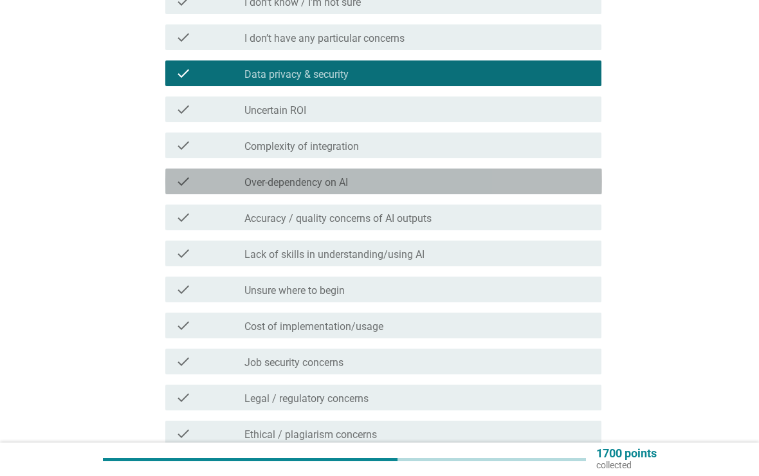
click at [238, 181] on div "check" at bounding box center [209, 181] width 69 height 15
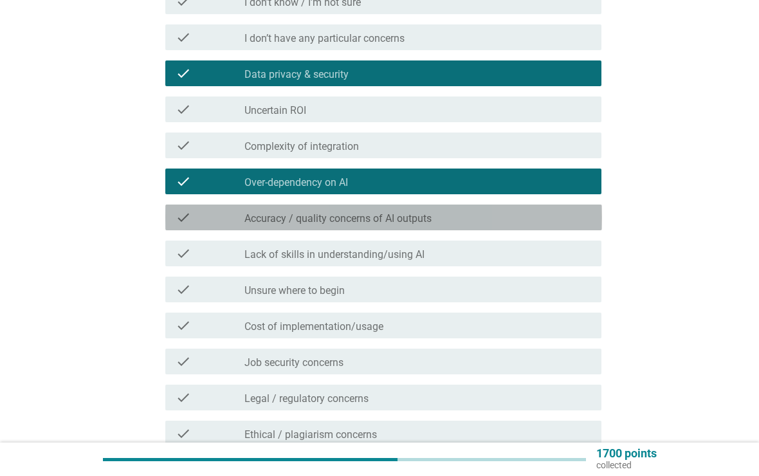
click at [261, 215] on label "Accuracy / quality concerns of AI outputs" at bounding box center [337, 218] width 187 height 13
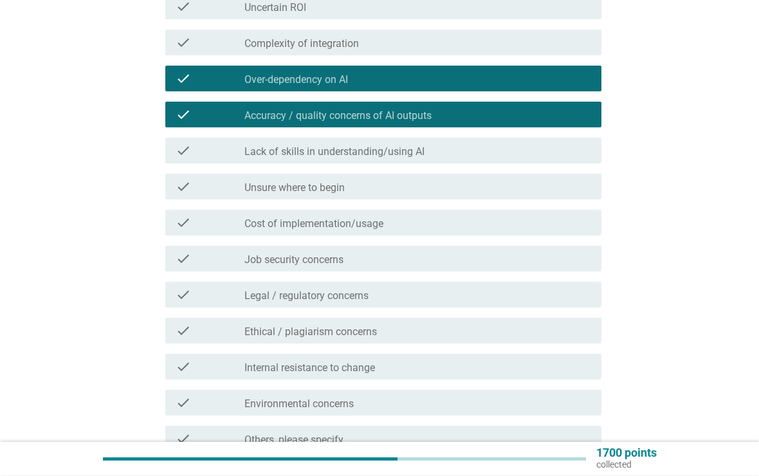
scroll to position [314, 0]
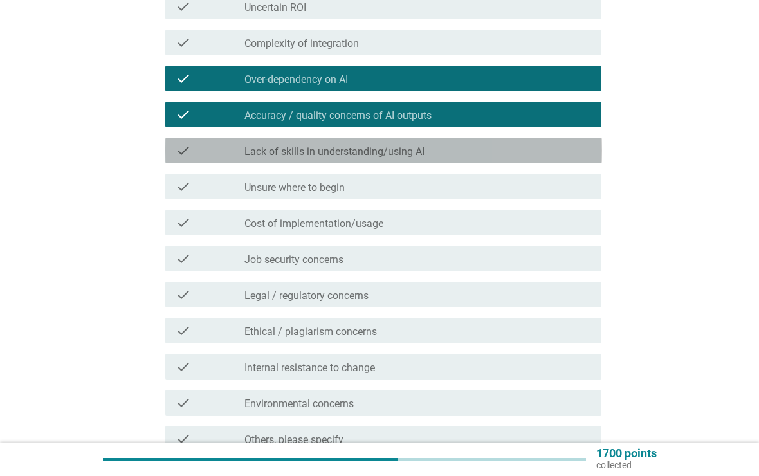
click at [233, 159] on div "check check_box_outline_blank Lack of skills in understanding/using AI" at bounding box center [383, 151] width 436 height 26
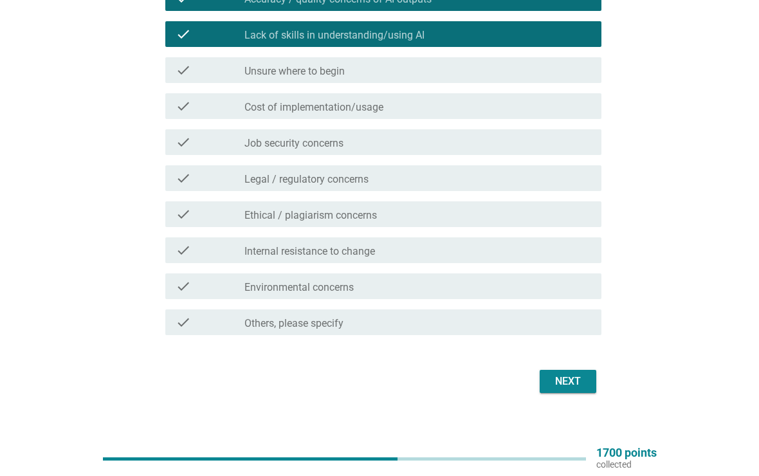
scroll to position [431, 0]
click at [246, 154] on div "check check_box_outline_blank Job security concerns" at bounding box center [383, 142] width 436 height 26
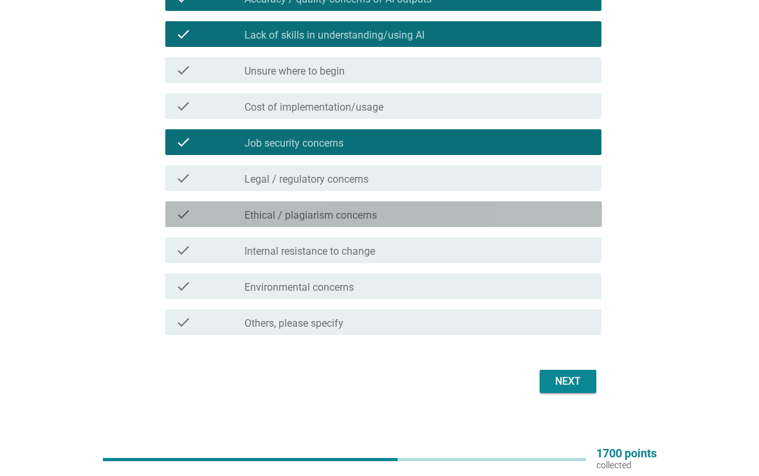
click at [252, 209] on label "Ethical / plagiarism concerns" at bounding box center [310, 215] width 132 height 13
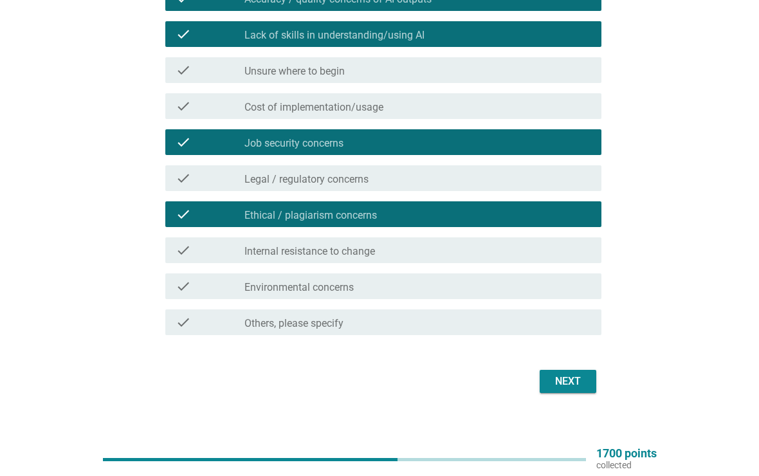
click at [546, 387] on button "Next" at bounding box center [567, 381] width 57 height 23
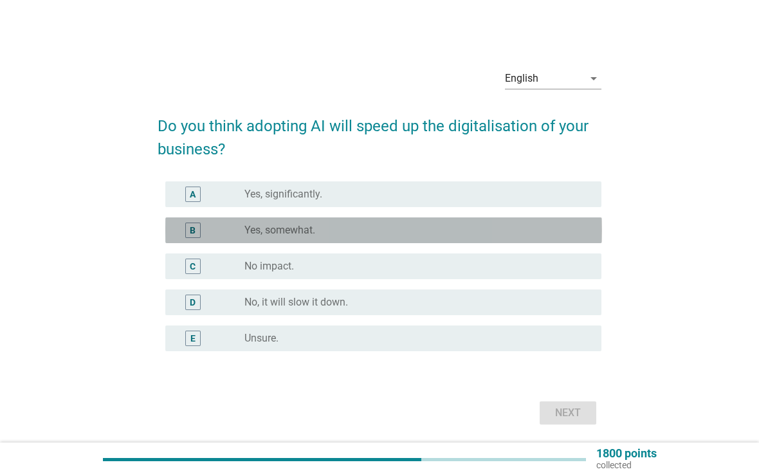
click at [233, 233] on div "B" at bounding box center [209, 229] width 69 height 15
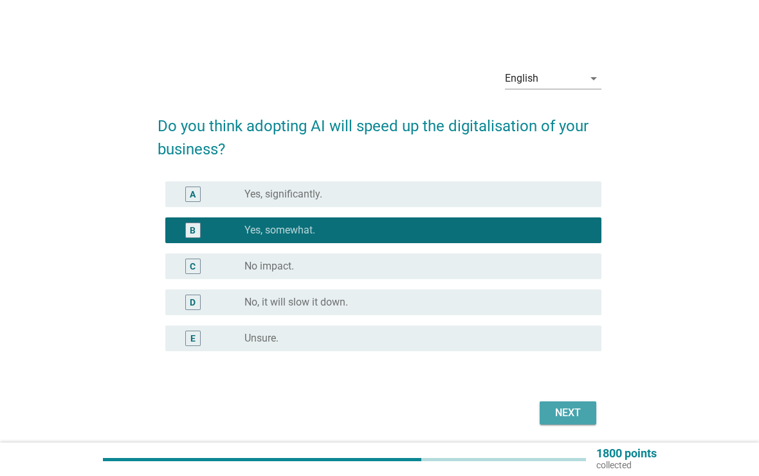
click at [583, 413] on div "Next" at bounding box center [568, 412] width 36 height 15
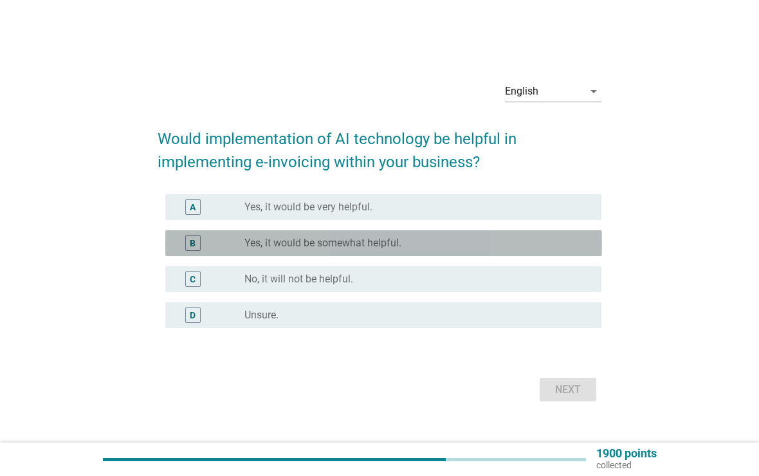
click at [247, 242] on label "Yes, it would be somewhat helpful." at bounding box center [322, 243] width 157 height 13
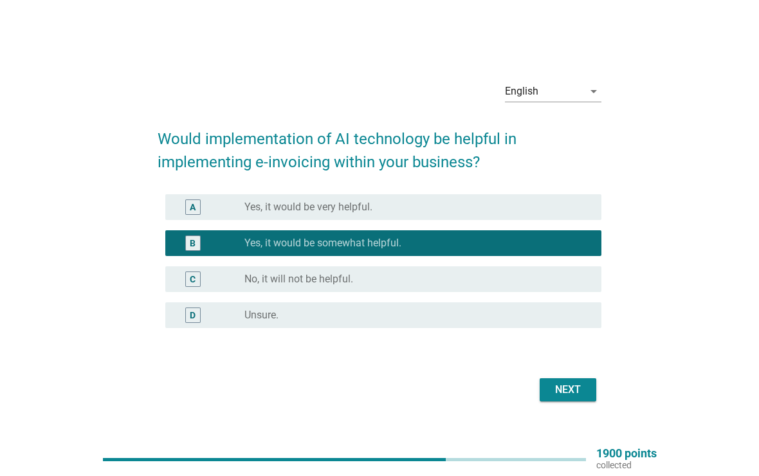
click at [557, 393] on div "Next" at bounding box center [568, 389] width 36 height 15
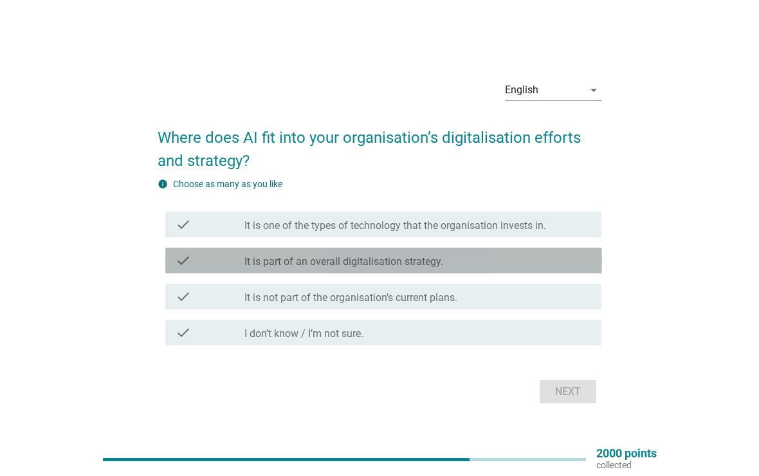
click at [252, 266] on label "It is part of an overall digitalisation strategy." at bounding box center [343, 261] width 199 height 13
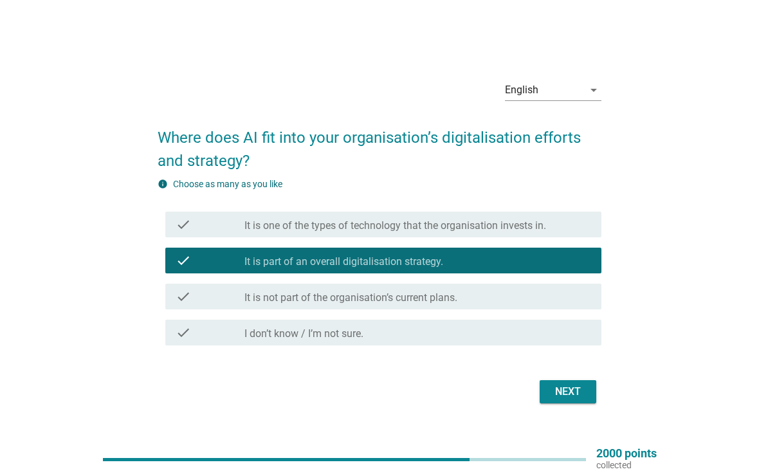
click at [553, 398] on div "Next" at bounding box center [568, 391] width 36 height 15
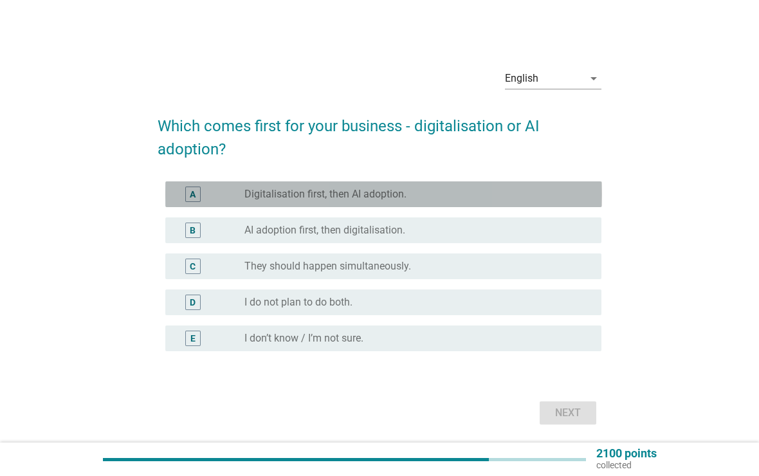
click at [244, 198] on label "Digitalisation first, then AI adoption." at bounding box center [325, 194] width 162 height 13
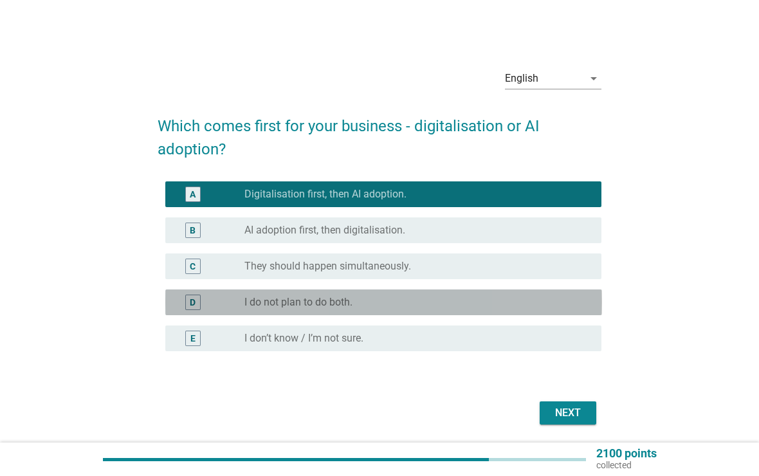
click at [366, 307] on div "radio_button_unchecked I do not plan to do both." at bounding box center [412, 302] width 336 height 13
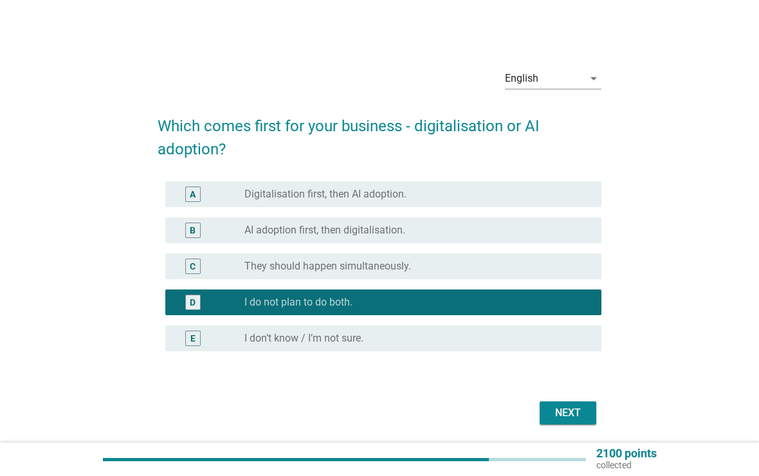
click at [562, 415] on div "Next" at bounding box center [568, 412] width 36 height 15
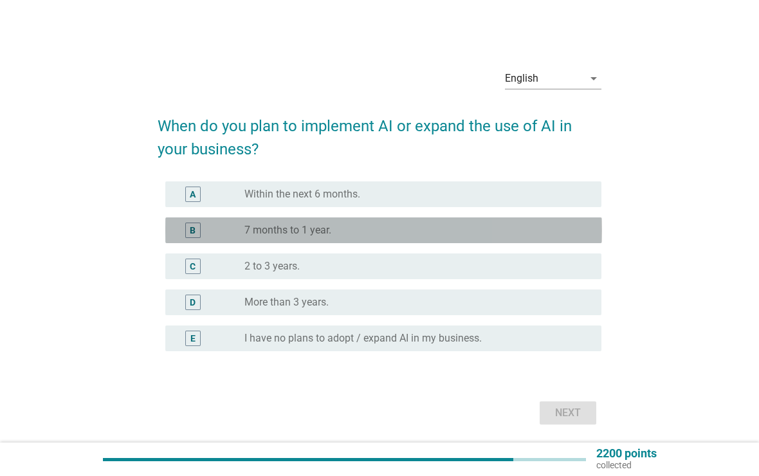
click at [235, 231] on div "B" at bounding box center [209, 229] width 69 height 15
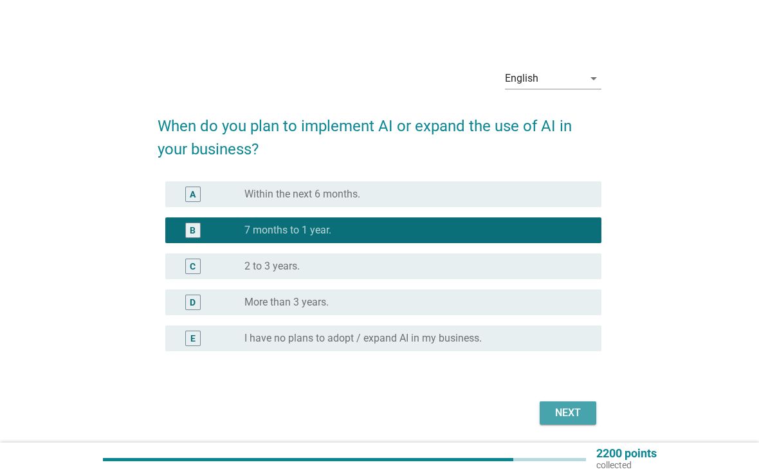
click at [563, 418] on div "Next" at bounding box center [568, 412] width 36 height 15
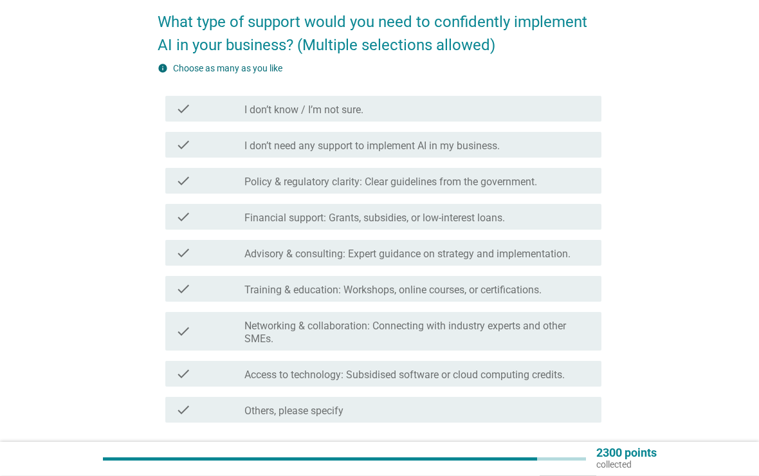
scroll to position [104, 0]
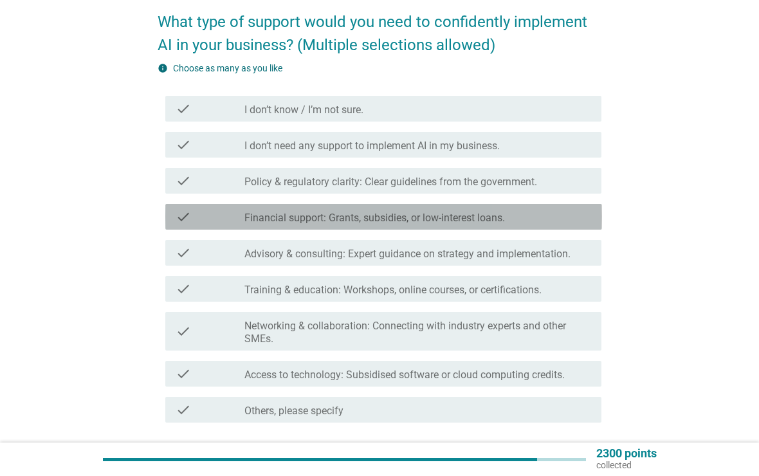
click at [292, 222] on label "Financial support: Grants, subsidies, or low-interest loans." at bounding box center [374, 217] width 260 height 13
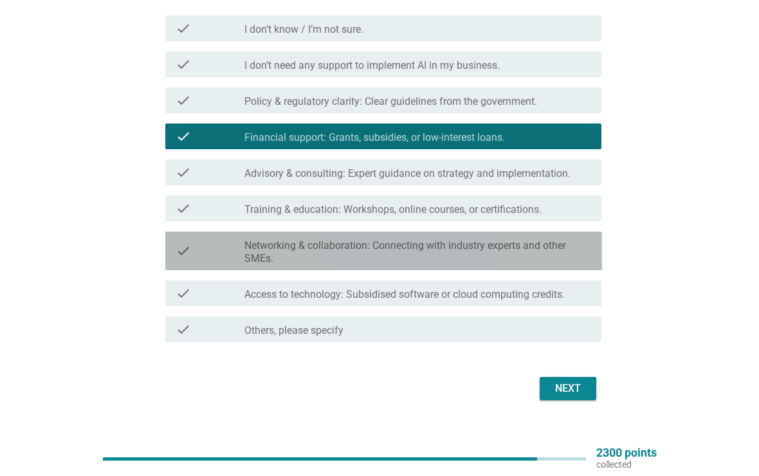
scroll to position [186, 0]
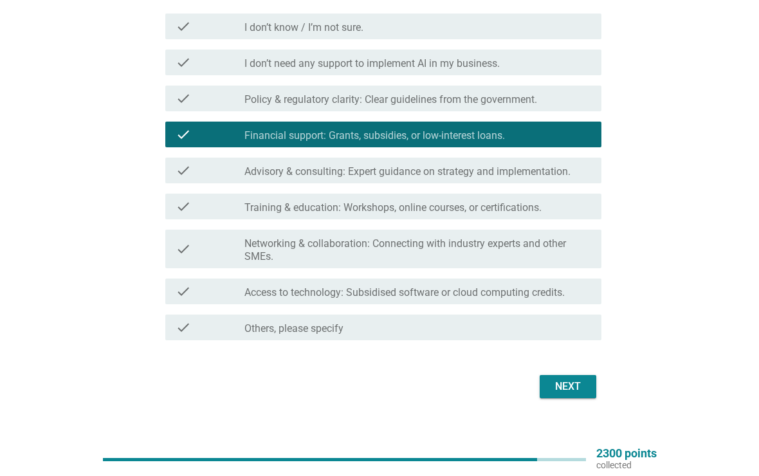
click at [235, 182] on div "check check_box_outline_blank Advisory & consulting: Expert guidance on strateg…" at bounding box center [383, 170] width 436 height 26
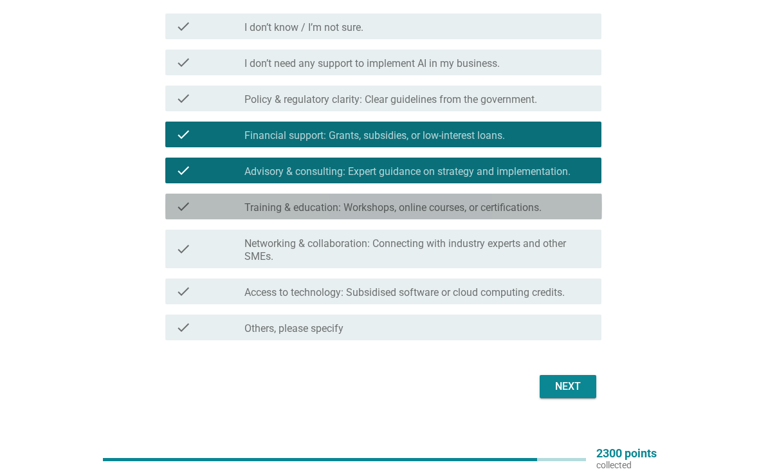
click at [247, 213] on label "Training & education: Workshops, online courses, or certifications." at bounding box center [392, 207] width 297 height 13
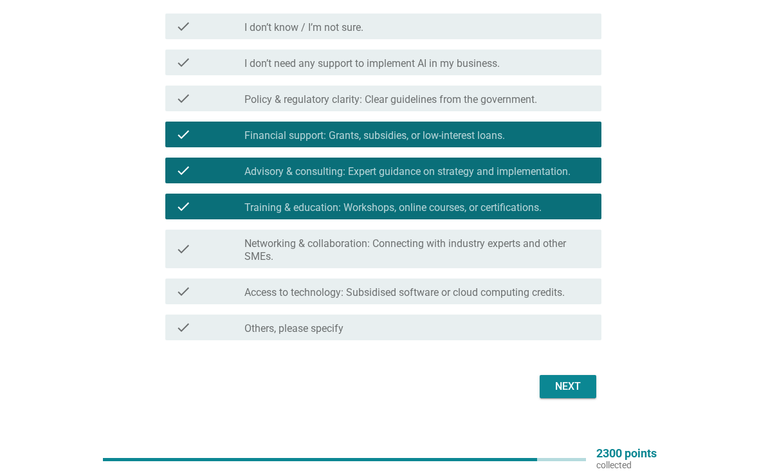
click at [546, 393] on button "Next" at bounding box center [567, 386] width 57 height 23
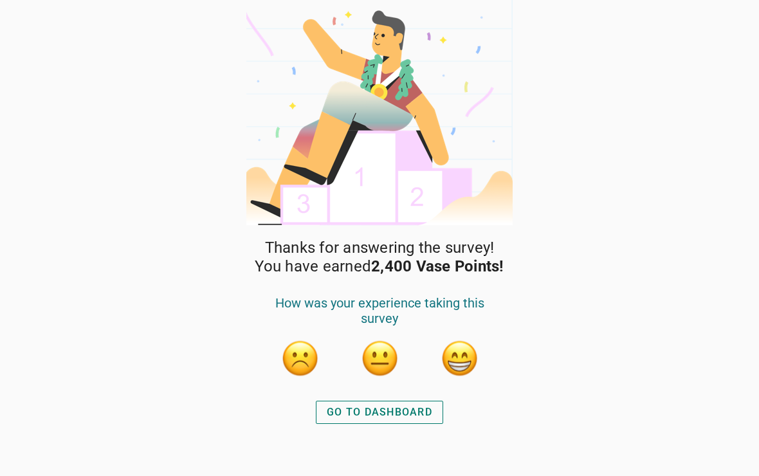
click at [384, 415] on div "GO TO DASHBOARD" at bounding box center [379, 411] width 105 height 15
